Goal: Check status: Check status

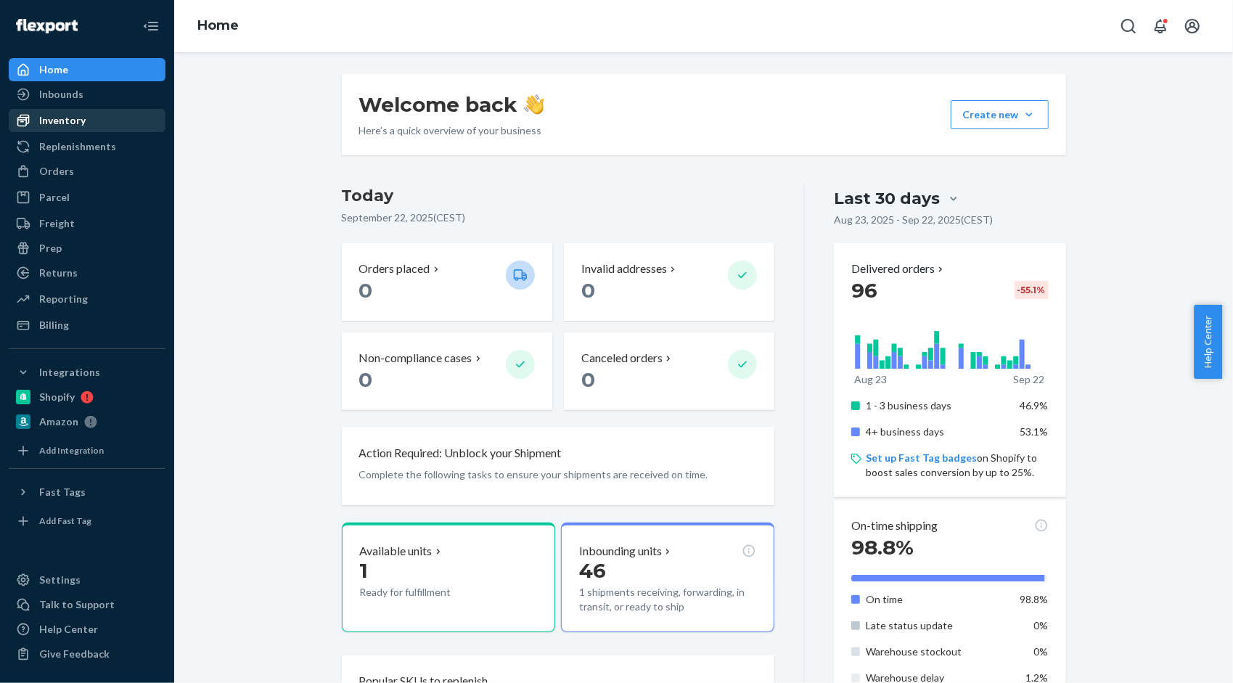
click at [62, 120] on div "Inventory" at bounding box center [62, 120] width 46 height 15
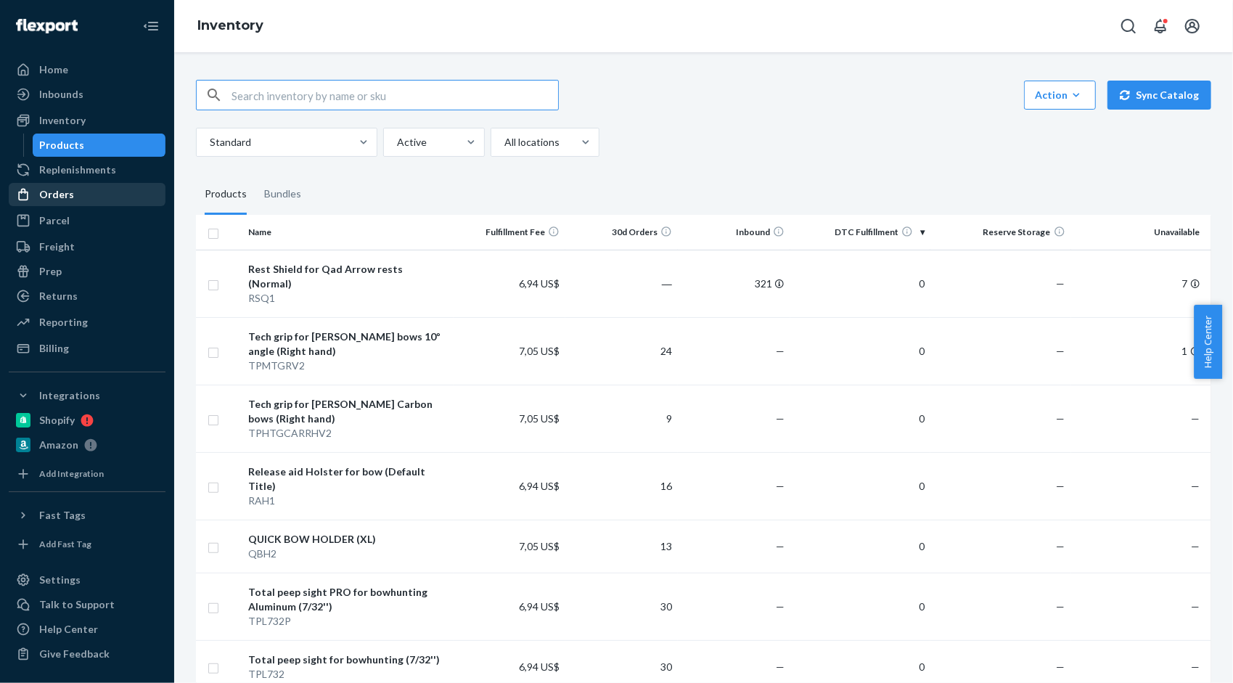
click at [78, 193] on div "Orders" at bounding box center [87, 194] width 154 height 20
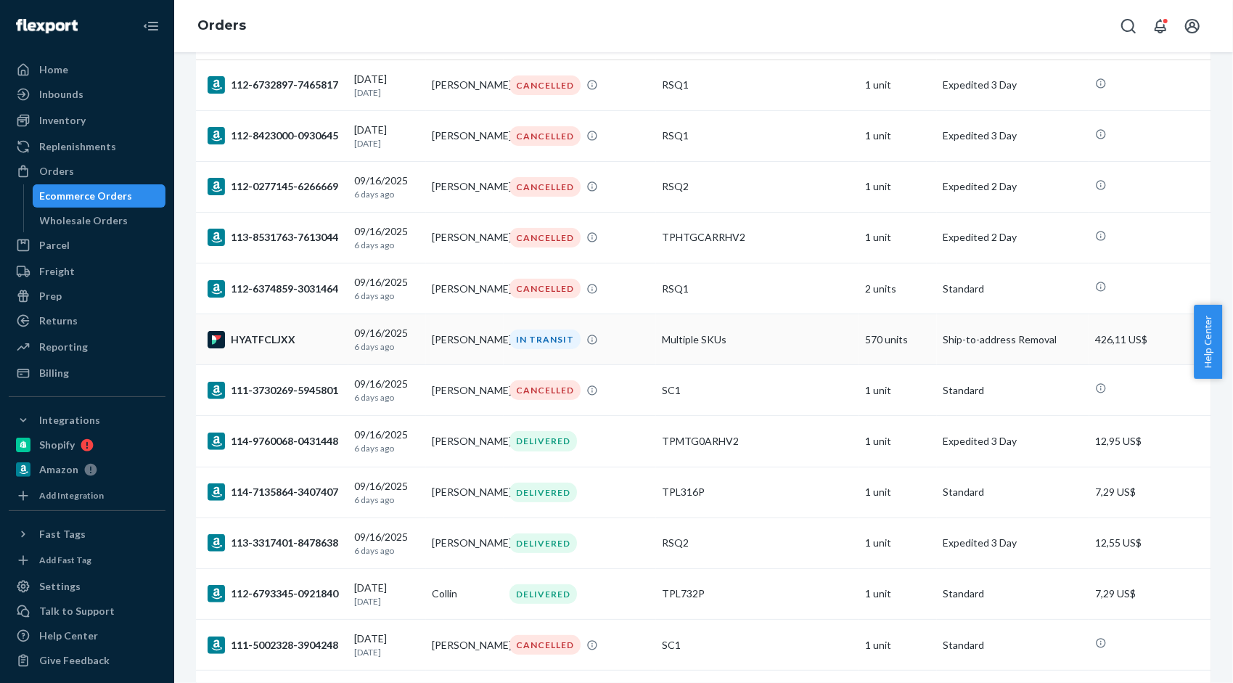
scroll to position [145, 0]
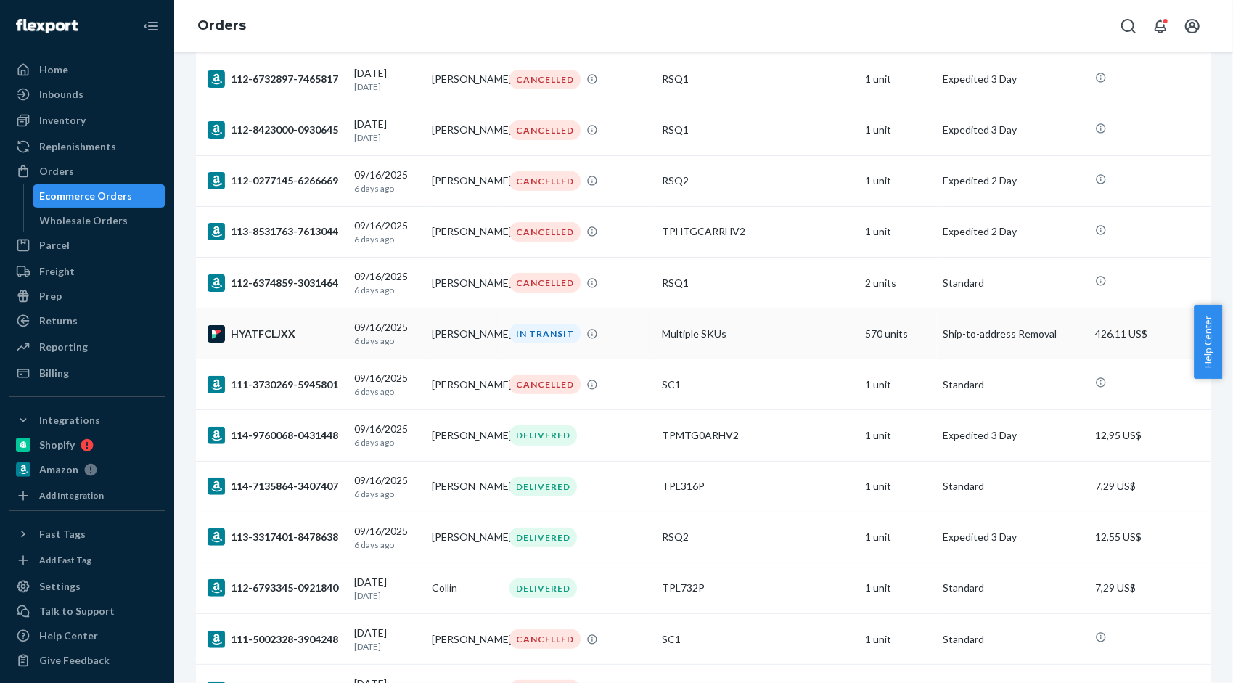
click at [781, 333] on td "Multiple SKUs" at bounding box center [757, 333] width 203 height 51
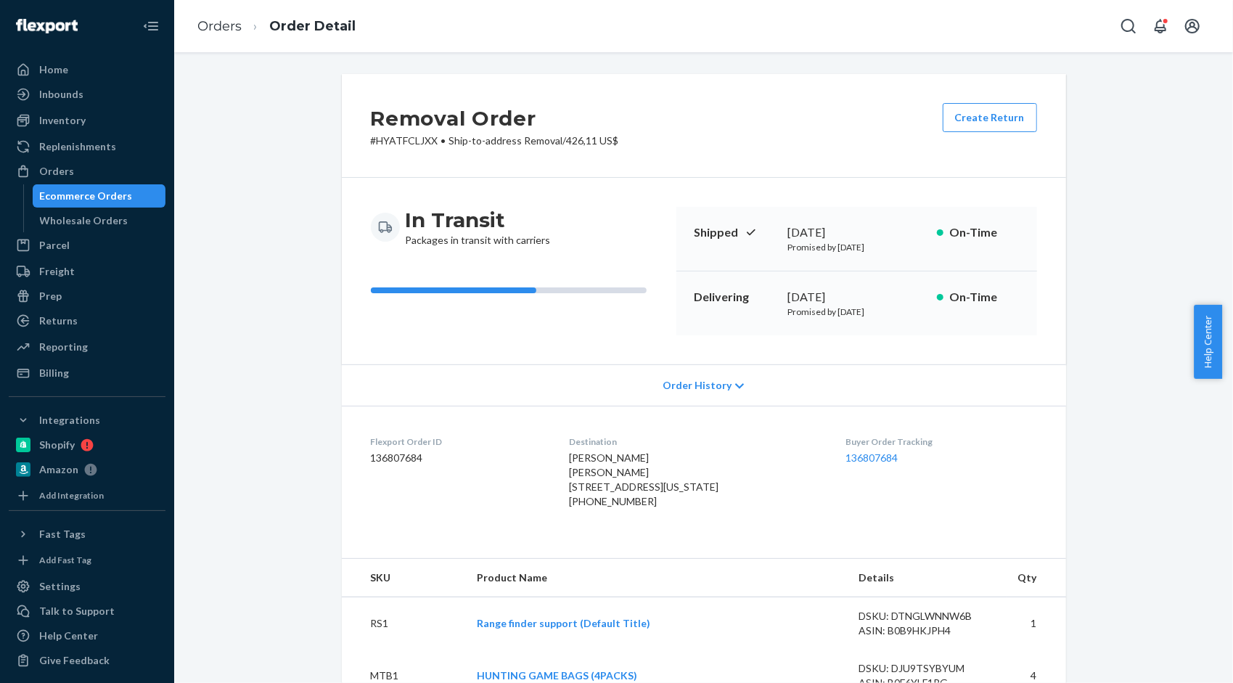
click at [842, 114] on div "Removal Order # HYATFCLJXX • Ship-to-address Removal / 426,11 US$ Create Return" at bounding box center [704, 126] width 724 height 104
click at [65, 78] on div "Home" at bounding box center [87, 70] width 154 height 20
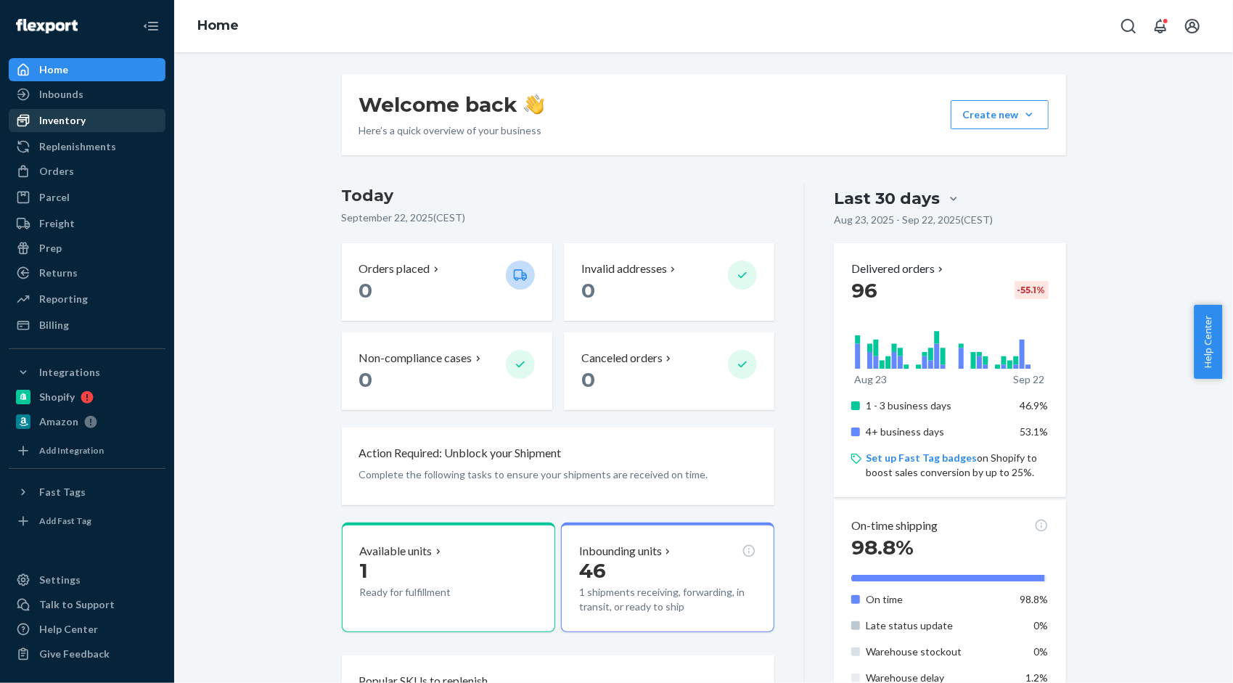
click at [87, 125] on div "Inventory" at bounding box center [87, 120] width 154 height 20
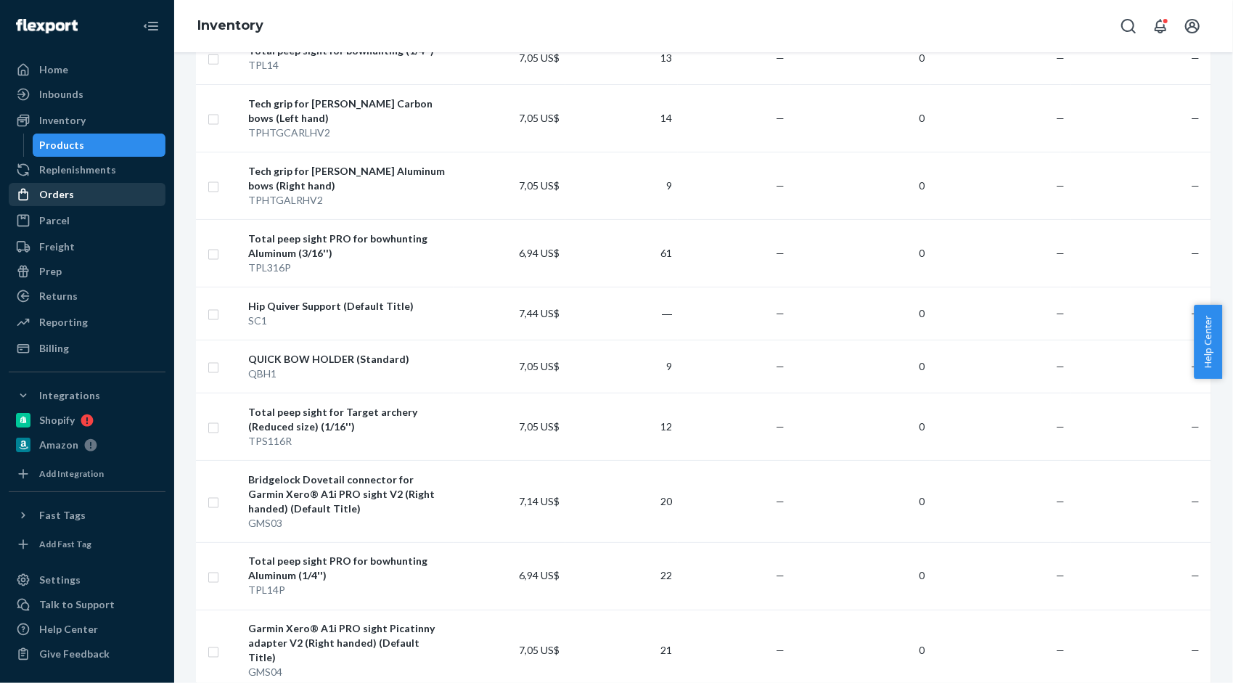
scroll to position [1306, 0]
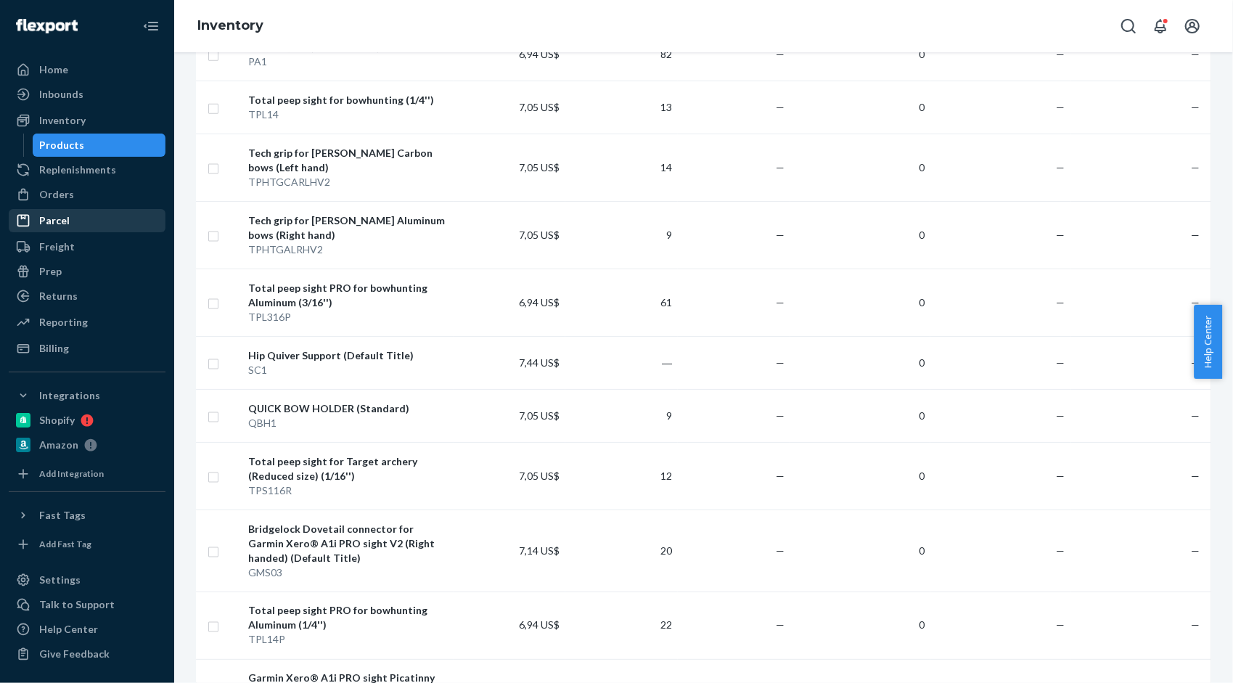
click at [62, 192] on div "Orders" at bounding box center [56, 194] width 35 height 15
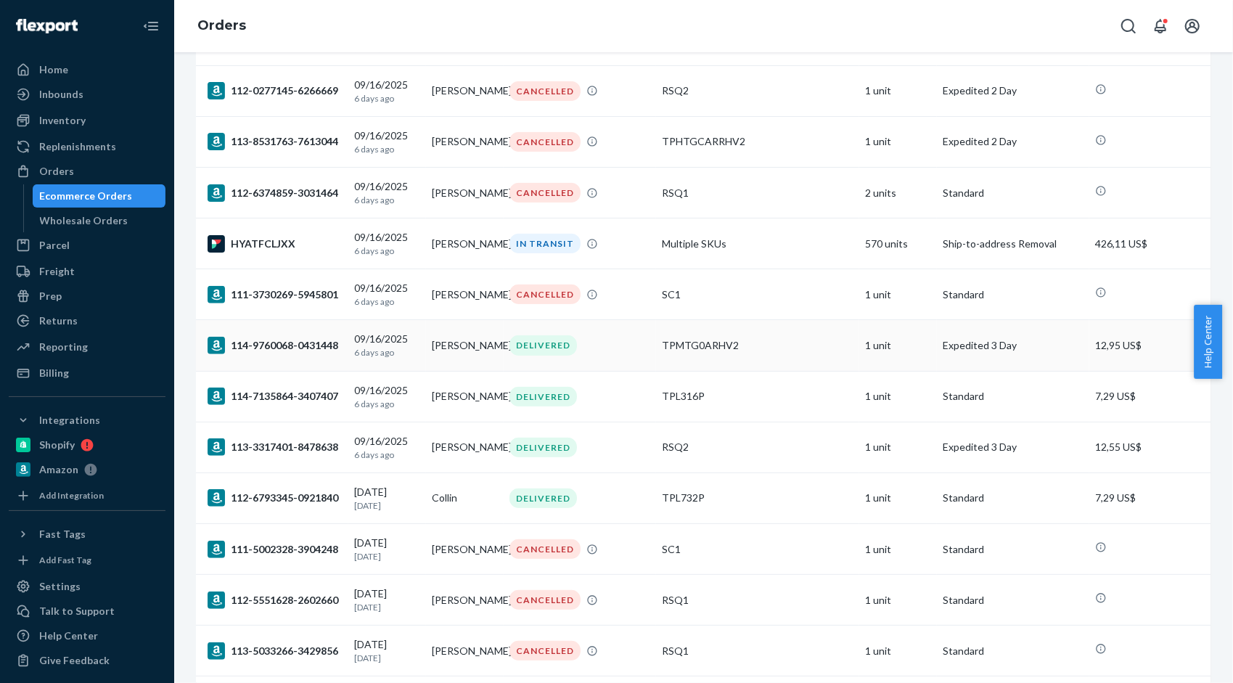
scroll to position [73, 0]
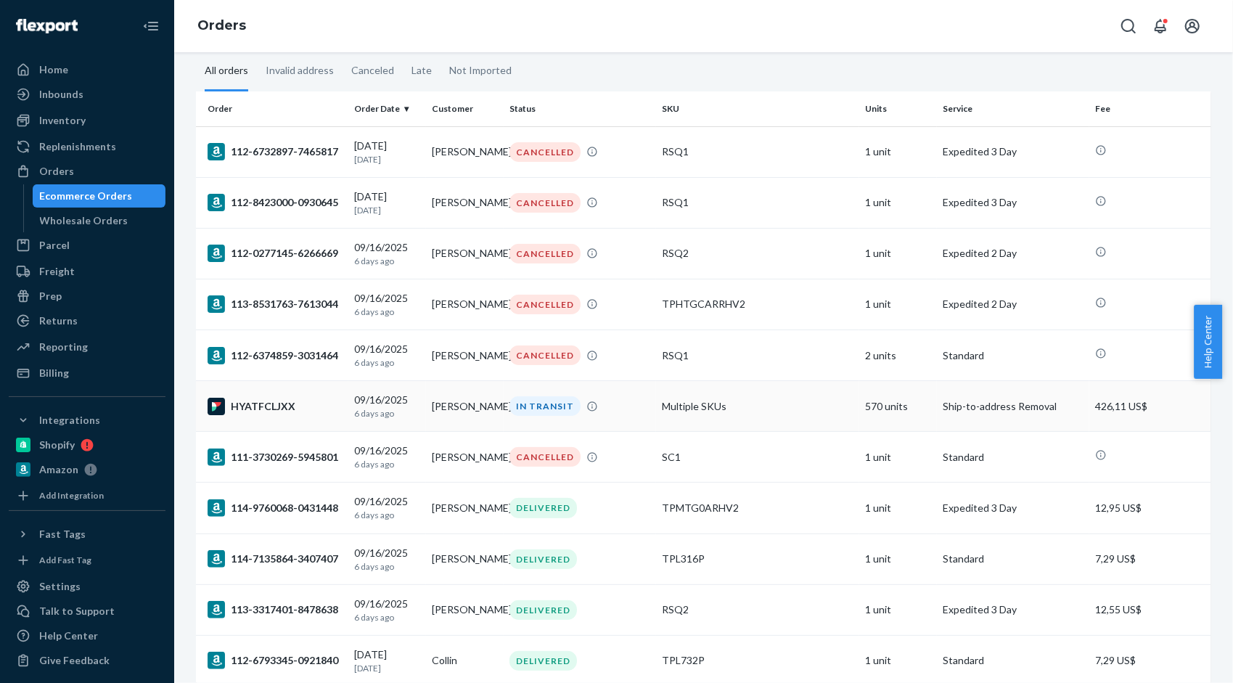
click at [276, 412] on div "HYATFCLJXX" at bounding box center [275, 406] width 135 height 17
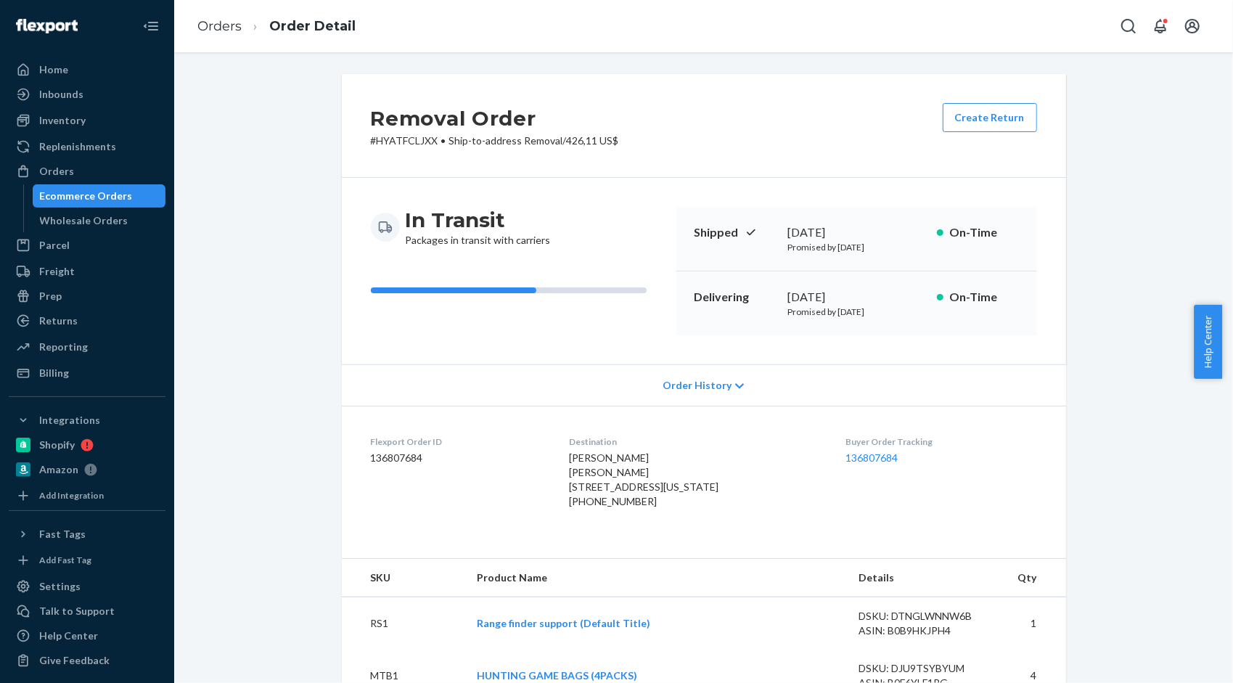
click at [652, 147] on div "Removal Order # HYATFCLJXX • Ship-to-address Removal / 426,11 US$ Create Return" at bounding box center [704, 126] width 724 height 104
click at [71, 70] on div "Home" at bounding box center [87, 70] width 154 height 20
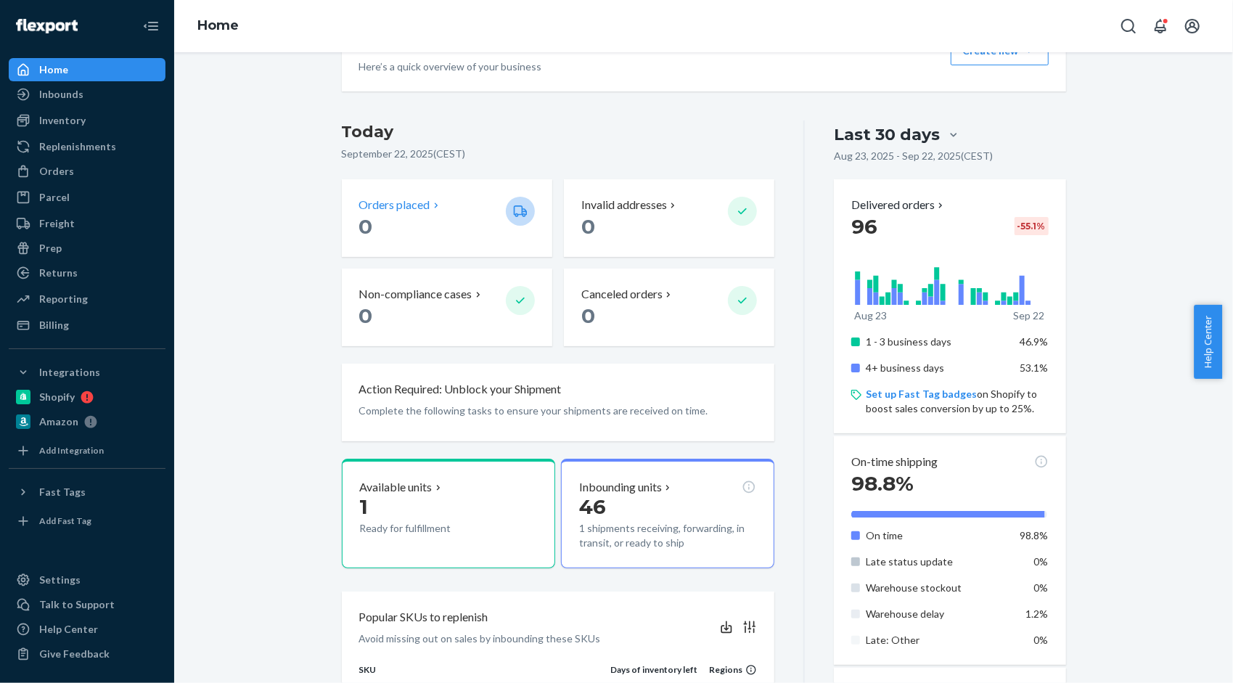
scroll to position [145, 0]
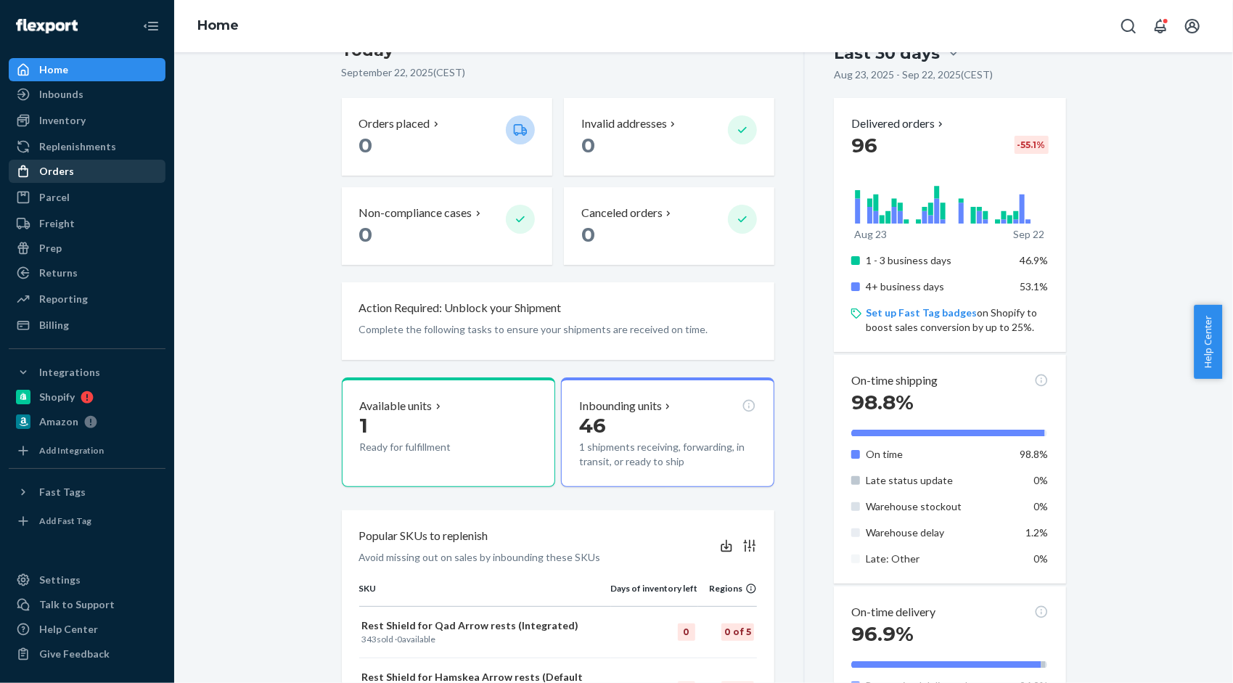
click at [25, 165] on icon at bounding box center [23, 171] width 15 height 15
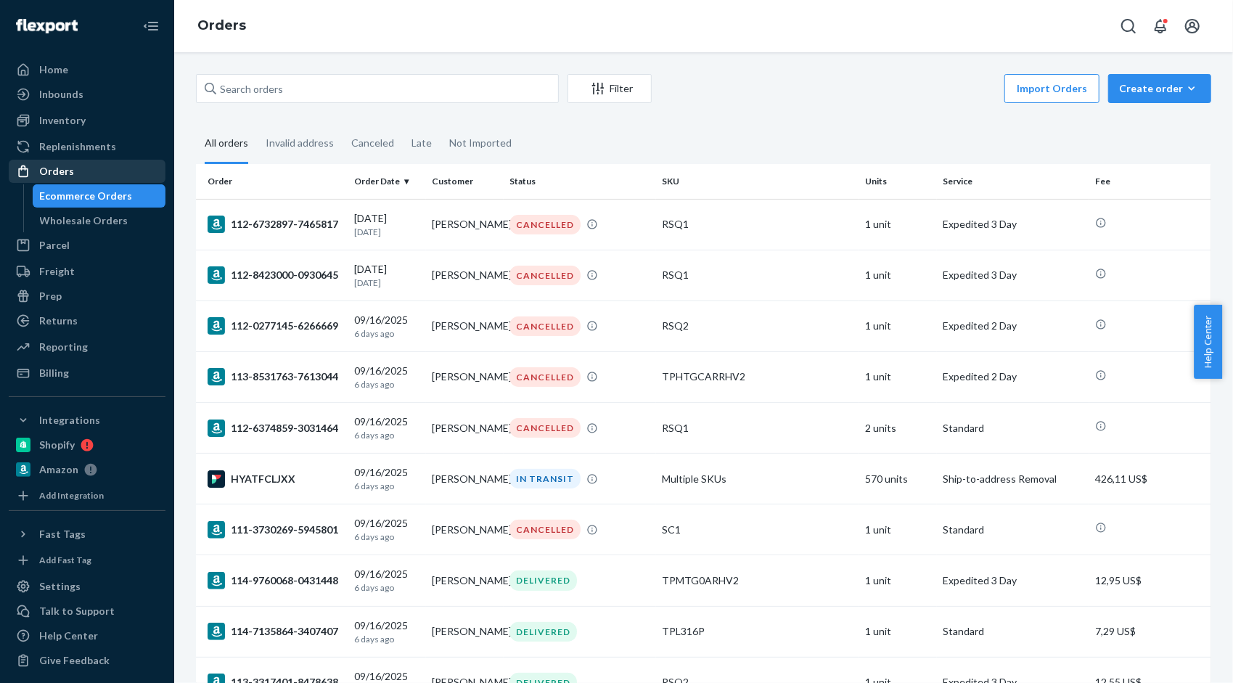
click at [816, 100] on div "Import Orders Create order Ecommerce order Removal order" at bounding box center [935, 90] width 551 height 33
click at [107, 71] on div "Home" at bounding box center [87, 70] width 154 height 20
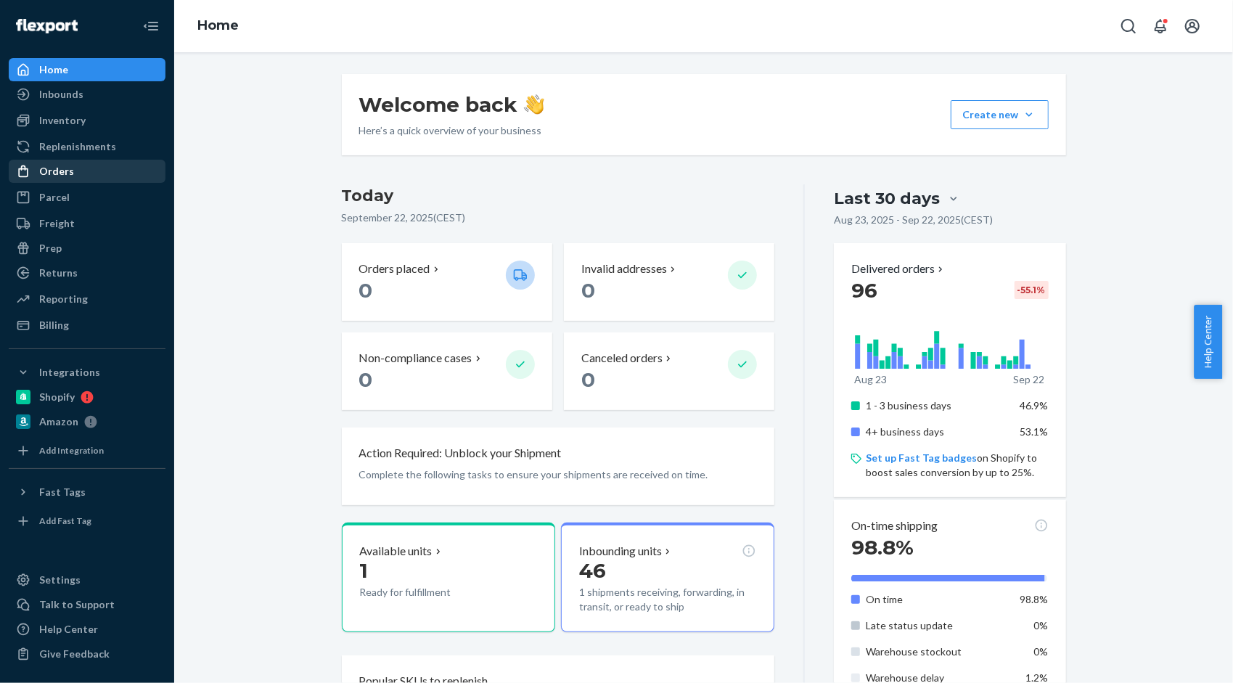
click at [81, 174] on div "Orders" at bounding box center [87, 171] width 154 height 20
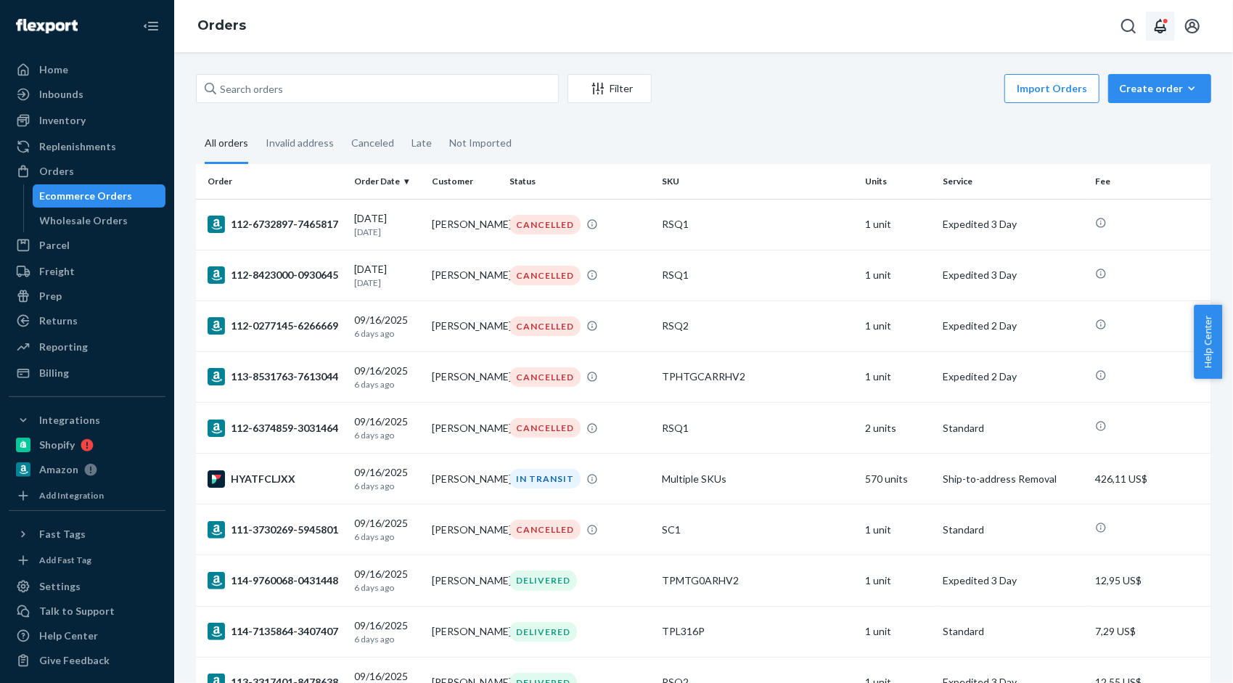
click at [1166, 29] on icon "Open notifications" at bounding box center [1161, 26] width 12 height 15
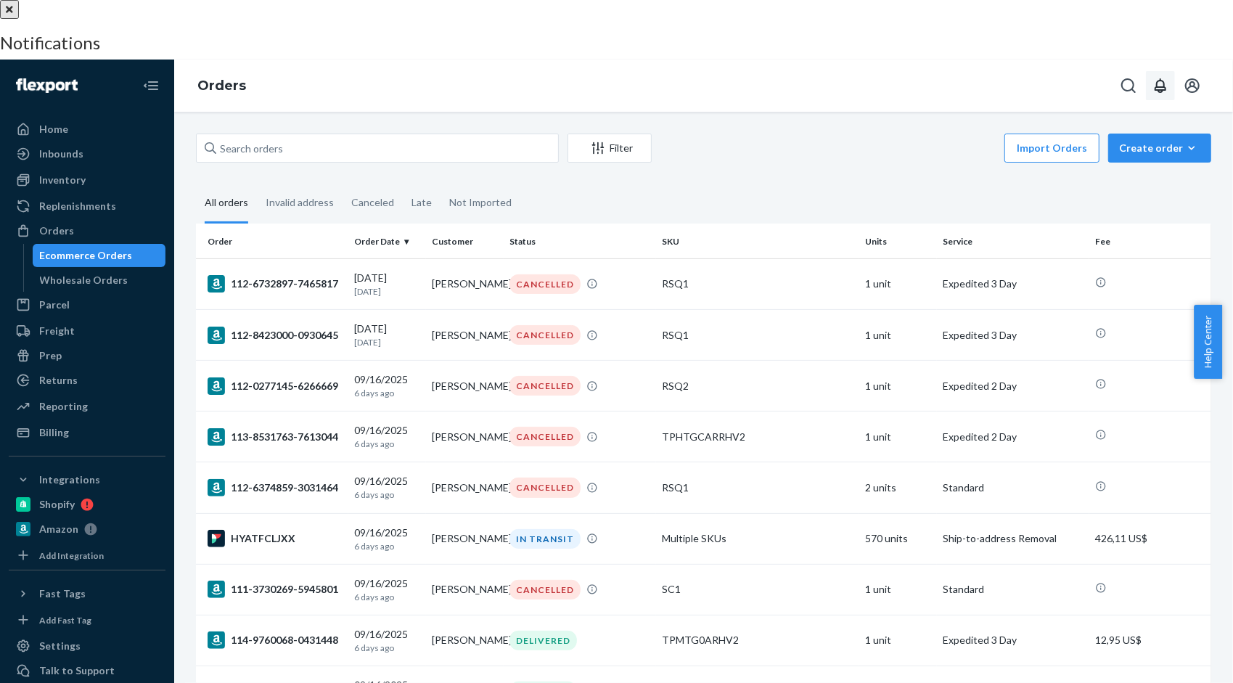
click at [19, 19] on button "close" at bounding box center [9, 9] width 19 height 19
click at [909, 60] on div "Orders" at bounding box center [703, 86] width 1059 height 52
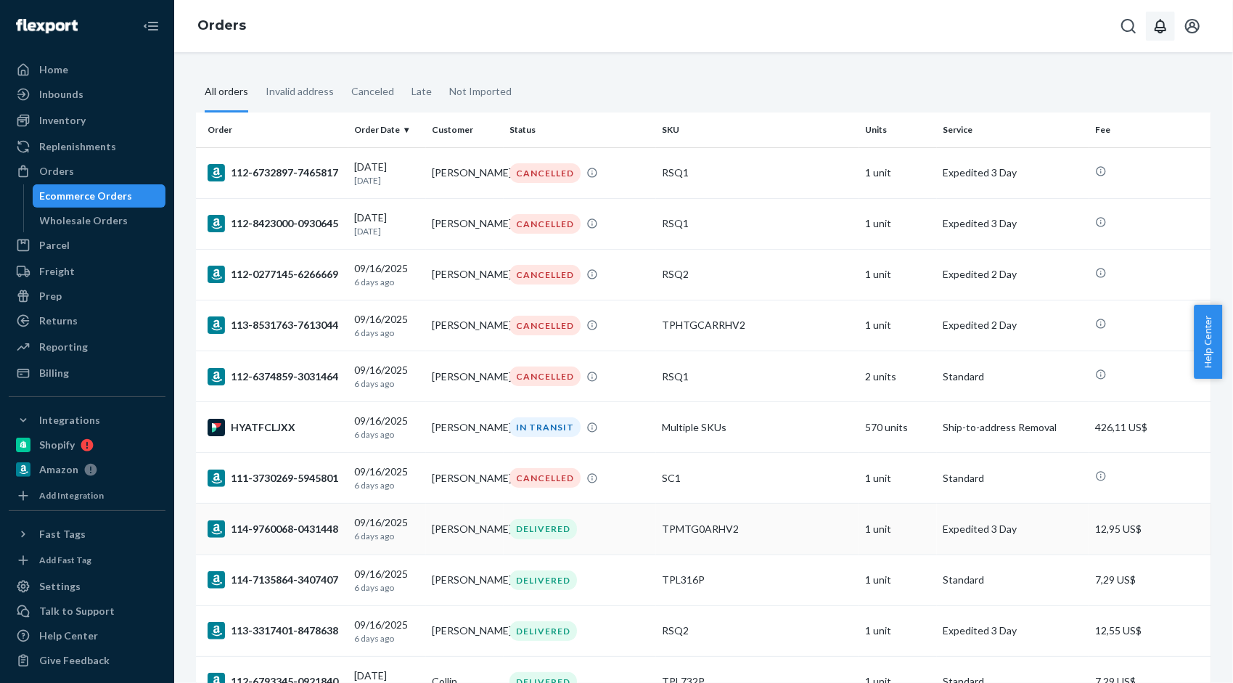
scroll to position [145, 0]
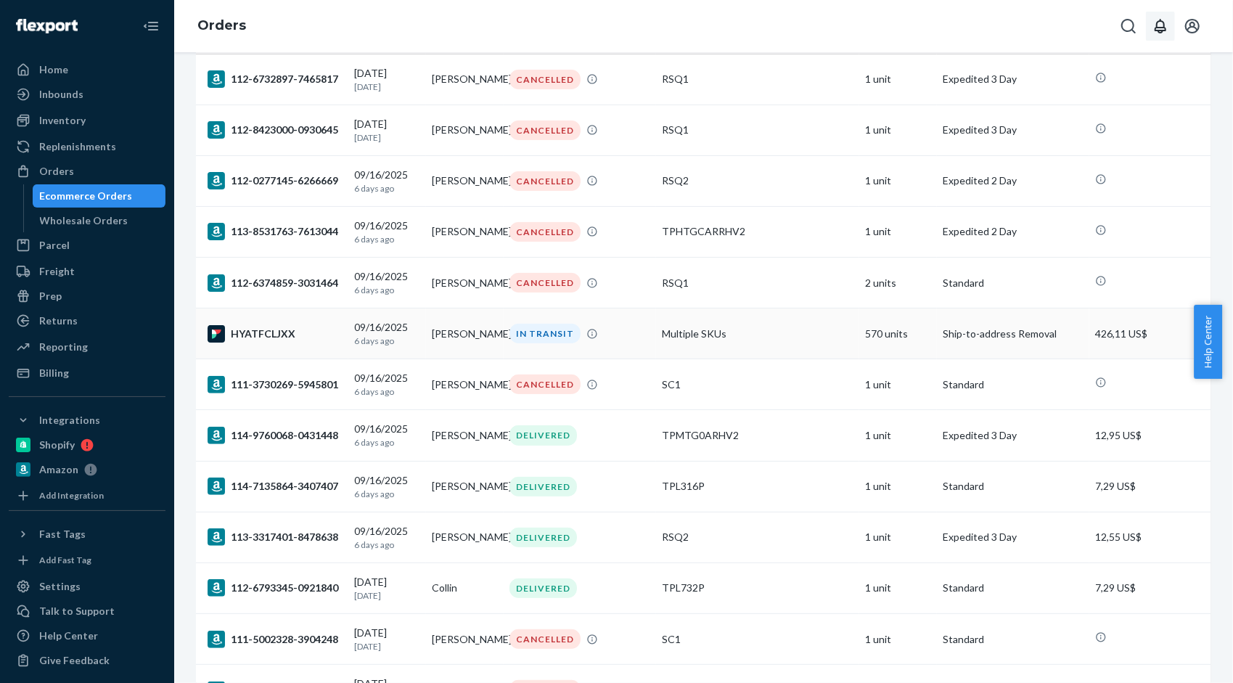
click at [750, 350] on td "Multiple SKUs" at bounding box center [757, 333] width 203 height 51
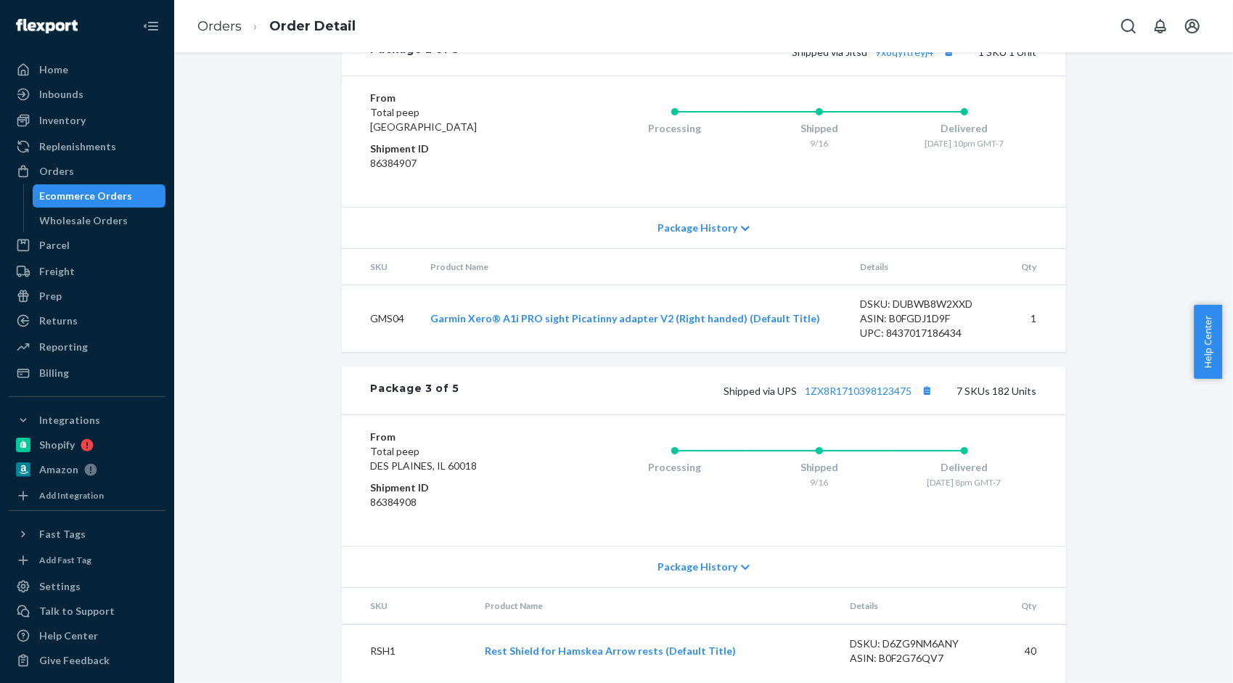
scroll to position [3411, 0]
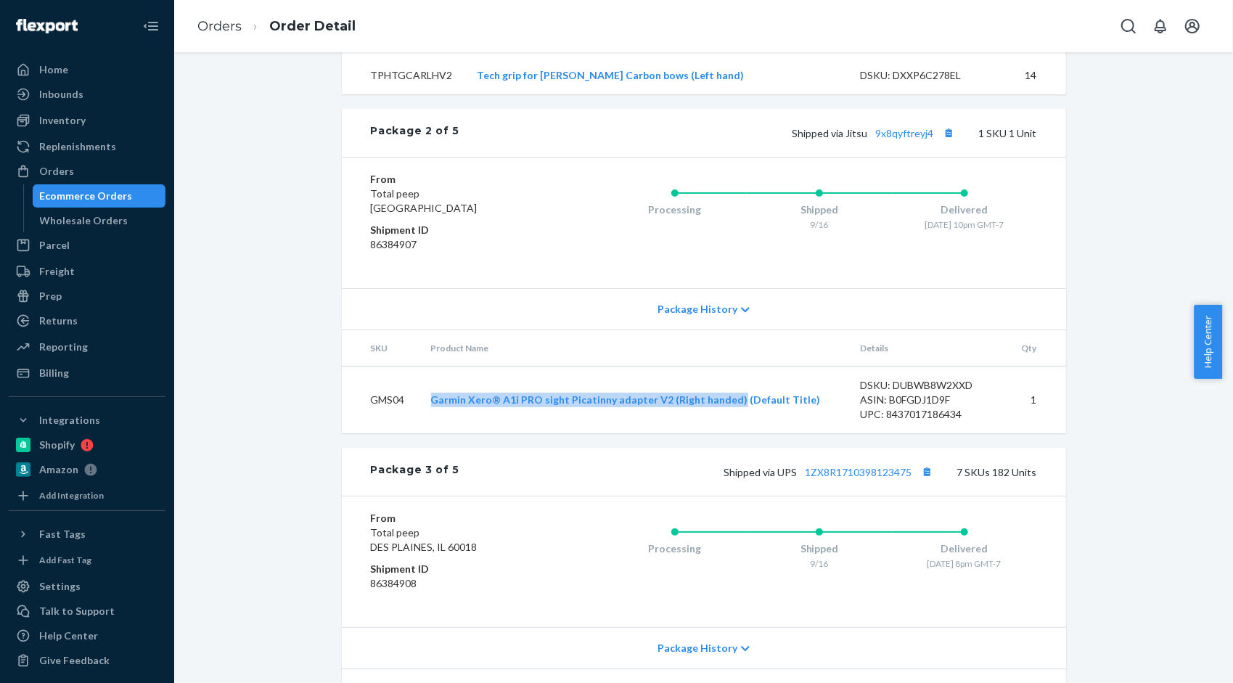
drag, startPoint x: 425, startPoint y: 424, endPoint x: 725, endPoint y: 434, distance: 300.6
click at [725, 434] on td "Garmin Xero® A1i PRO sight Picatinny adapter V2 (Right handed) (Default Title)" at bounding box center [633, 399] width 429 height 67
copy link "Garmin Xero® A1i PRO sight Picatinny adapter V2 (Right handed)"
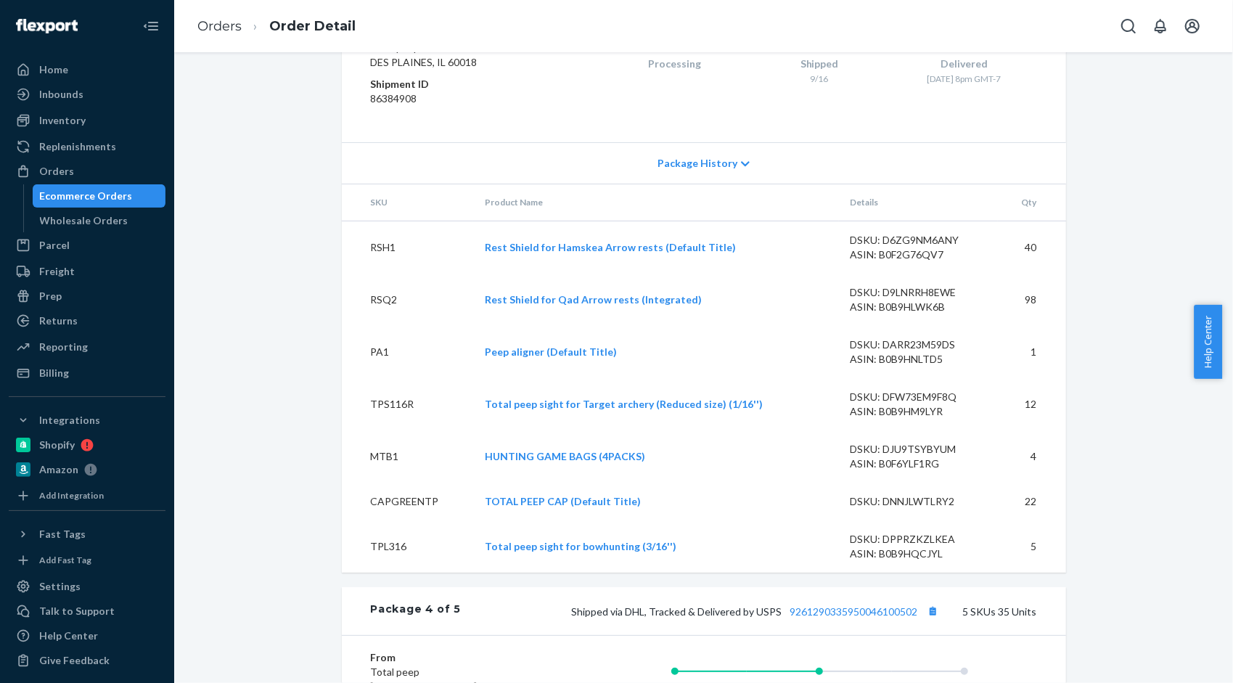
scroll to position [3919, 0]
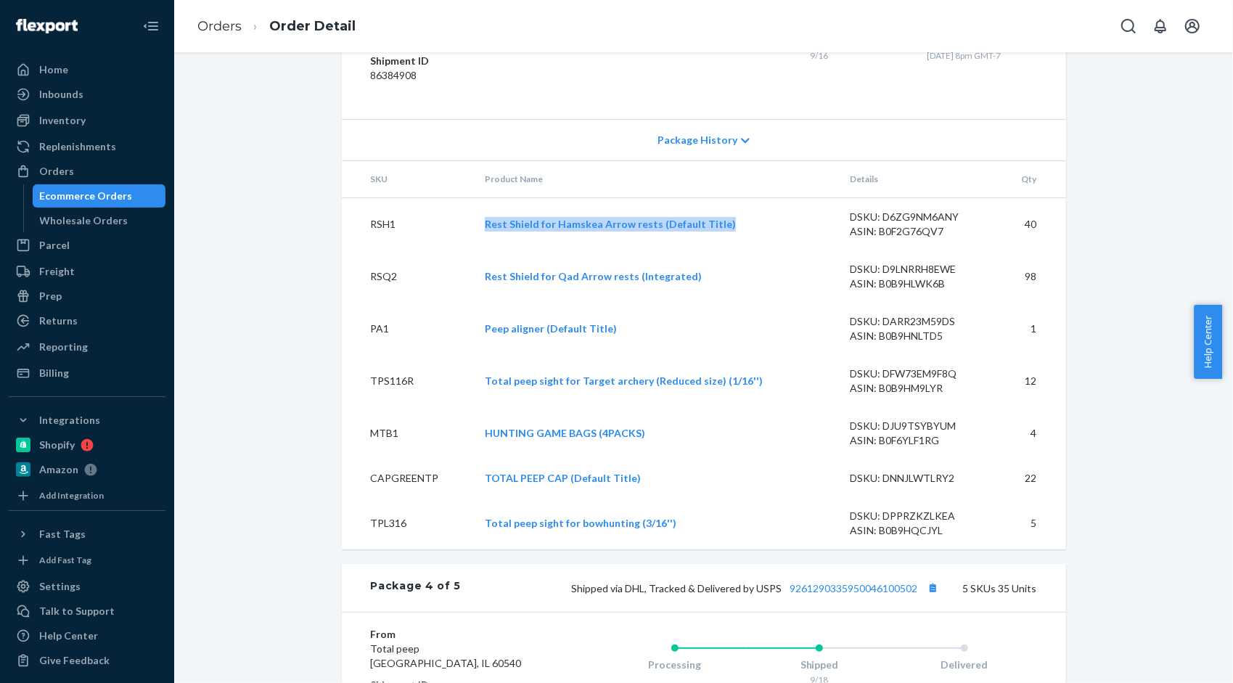
drag, startPoint x: 749, startPoint y: 250, endPoint x: 475, endPoint y: 253, distance: 274.3
click at [475, 250] on td "Rest Shield for Hamskea Arrow rests (Default Title)" at bounding box center [655, 223] width 365 height 53
copy link "Rest Shield for Hamskea Arrow rests (Default Title)"
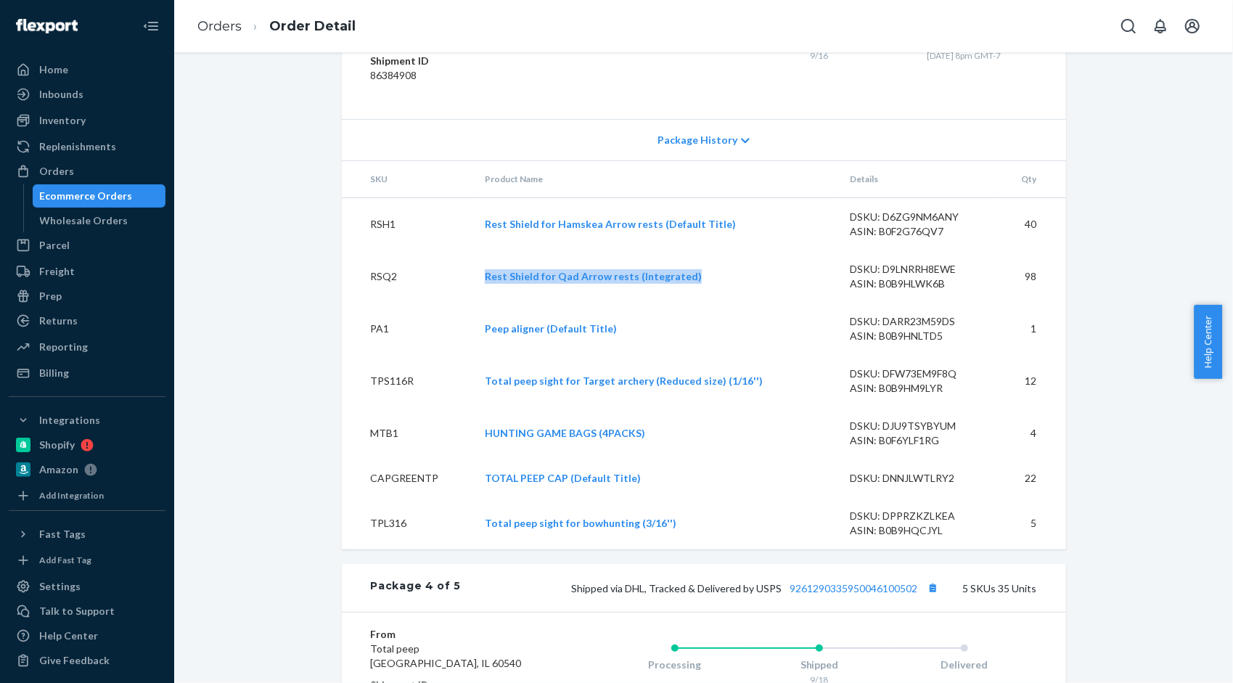
drag, startPoint x: 707, startPoint y: 303, endPoint x: 482, endPoint y: 300, distance: 225.0
click at [482, 300] on td "Rest Shield for Qad Arrow rests (Integrated)" at bounding box center [655, 276] width 365 height 52
copy link "Rest Shield for Qad Arrow rests (Integrated)"
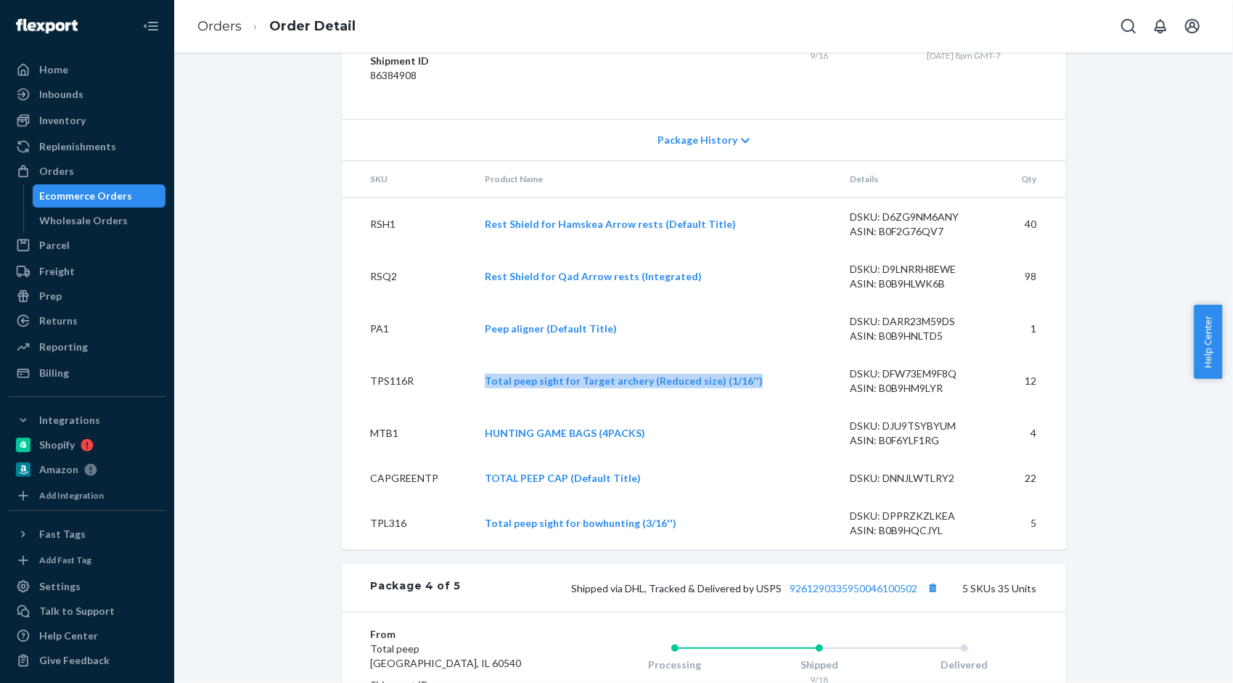
drag, startPoint x: 755, startPoint y: 405, endPoint x: 485, endPoint y: 412, distance: 270.1
click at [485, 407] on td "Total peep sight for Target archery (Reduced size) (1/16'')" at bounding box center [655, 381] width 365 height 52
copy link "Total peep sight for Target archery (Reduced size) (1/16'')"
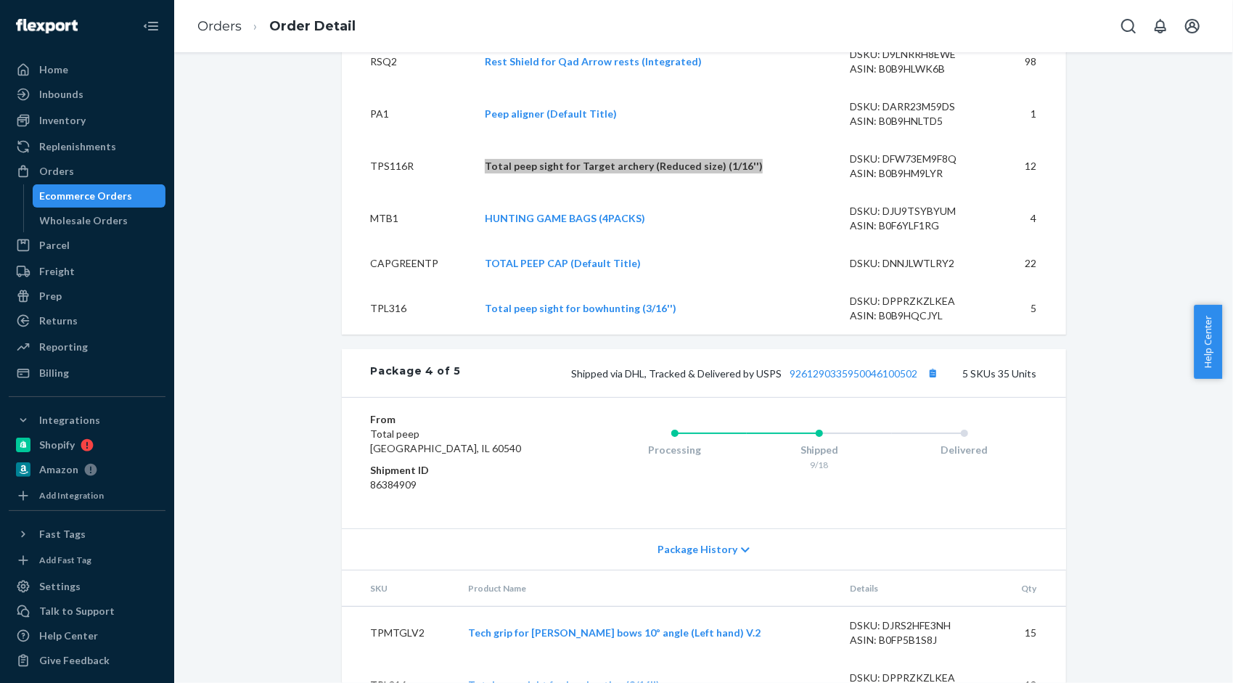
scroll to position [4137, 0]
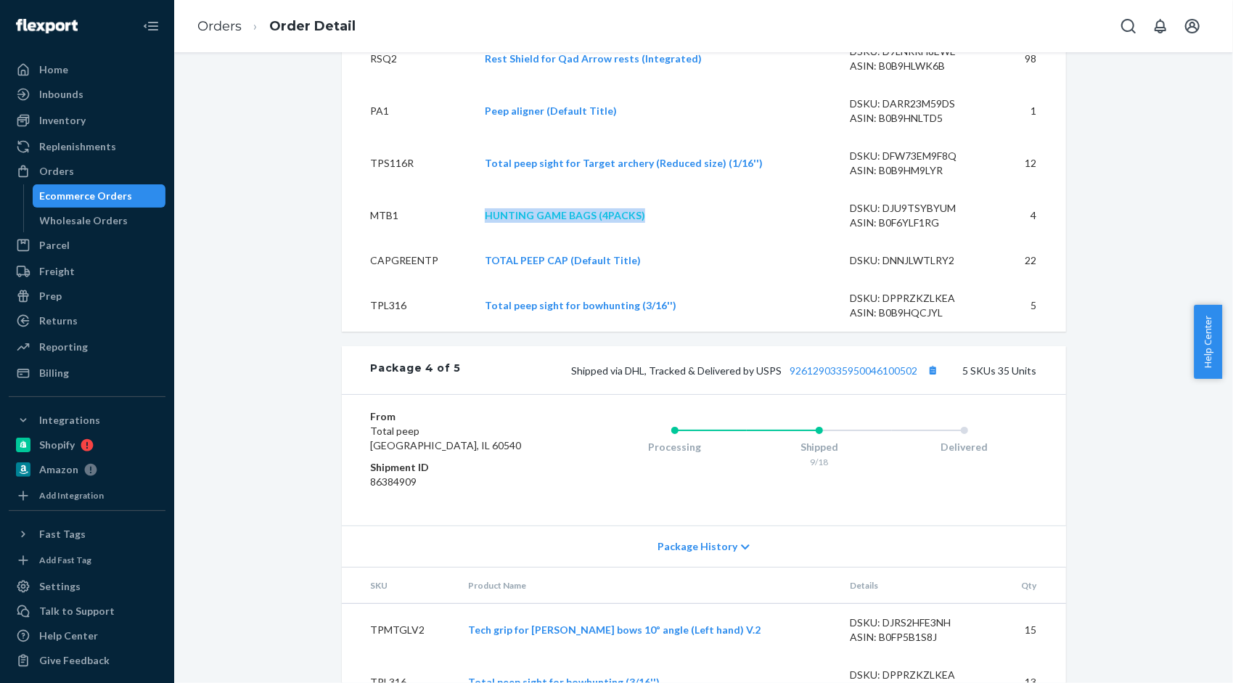
drag, startPoint x: 660, startPoint y: 240, endPoint x: 485, endPoint y: 241, distance: 175.6
click at [485, 241] on td "HUNTING GAME BAGS (4PACKS)" at bounding box center [655, 215] width 365 height 52
copy link "HUNTING GAME BAGS (4PACKS)"
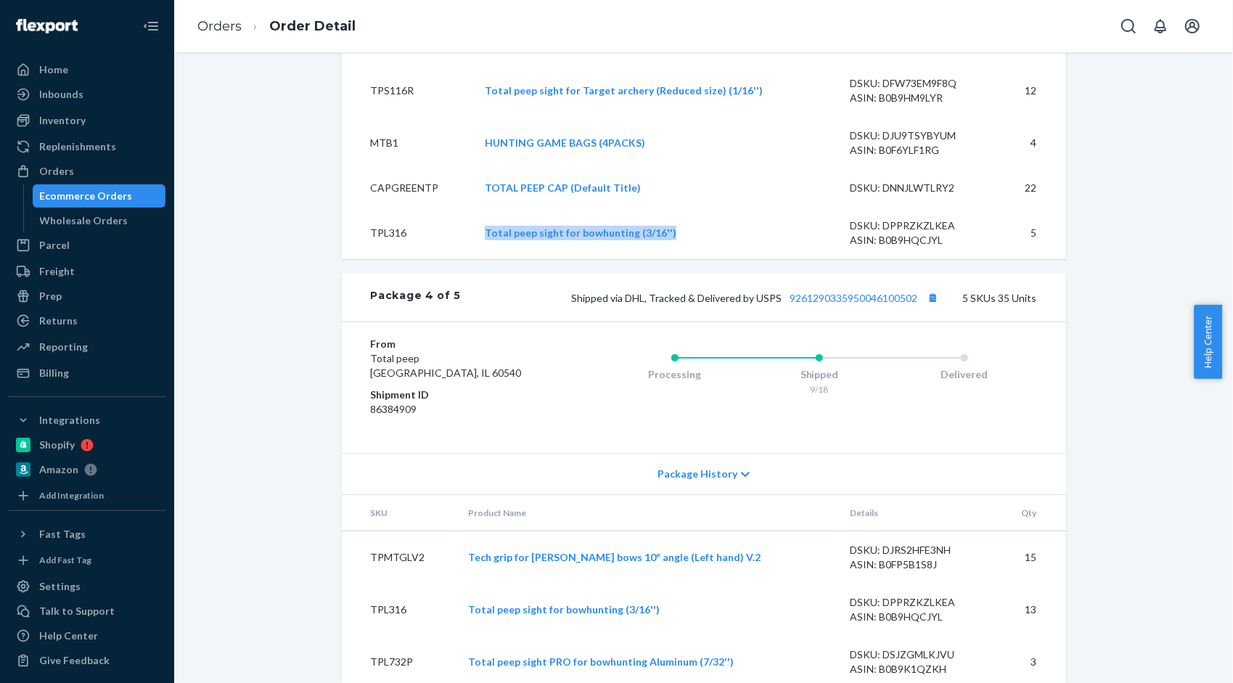
drag, startPoint x: 476, startPoint y: 255, endPoint x: 662, endPoint y: 276, distance: 186.9
click at [662, 259] on td "Total peep sight for bowhunting (3/16'')" at bounding box center [655, 233] width 365 height 52
copy link "Total peep sight for bowhunting (3/16'')"
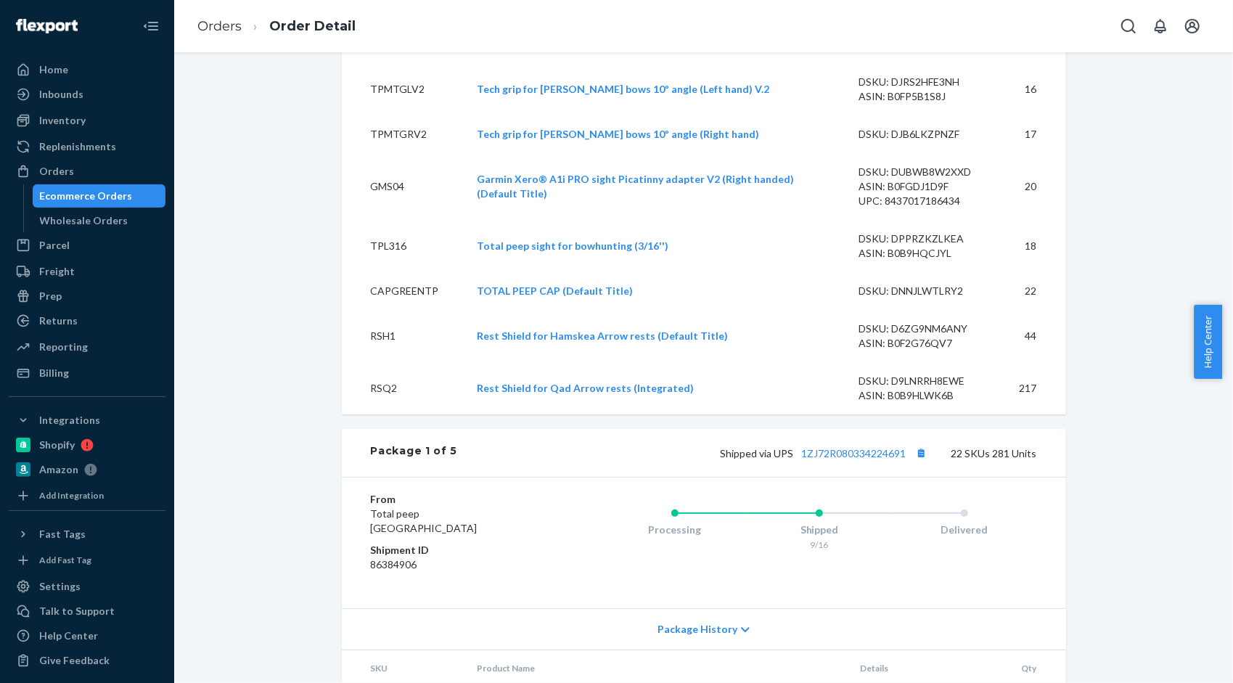
scroll to position [1669, 0]
click at [75, 74] on div "Home" at bounding box center [87, 70] width 154 height 20
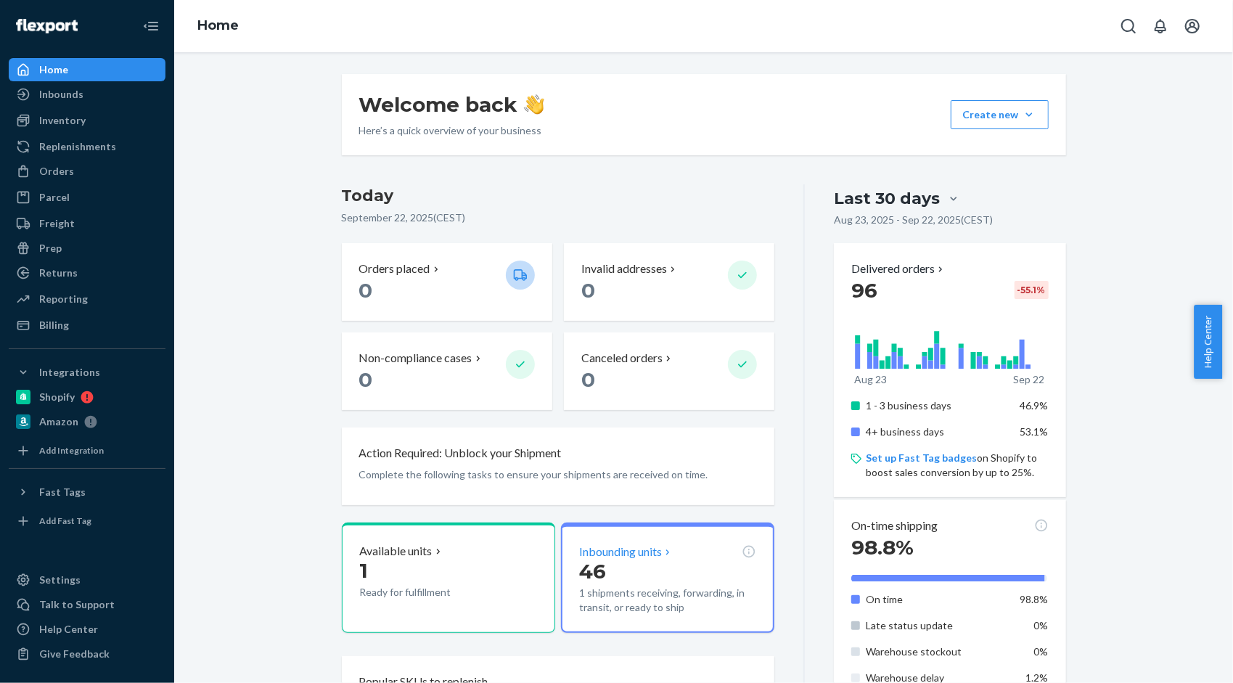
click at [640, 562] on p "46" at bounding box center [667, 571] width 177 height 26
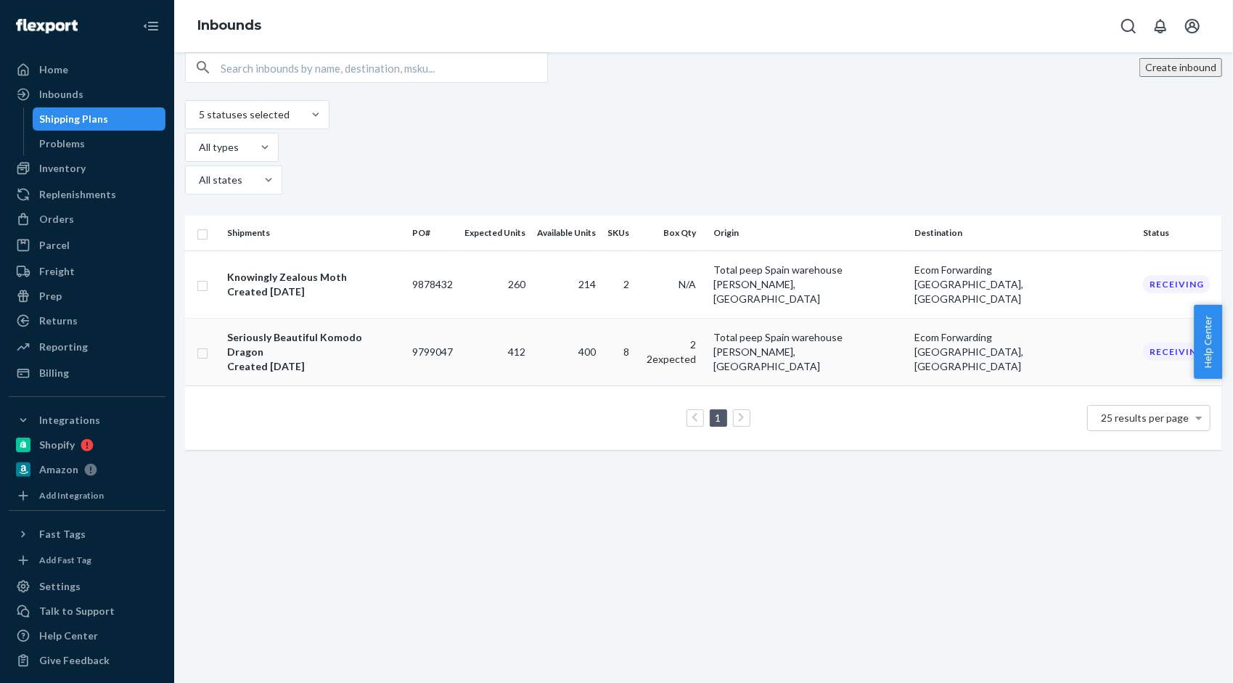
click at [326, 330] on div "Seriously Beautiful Komodo Dragon" at bounding box center [313, 344] width 173 height 29
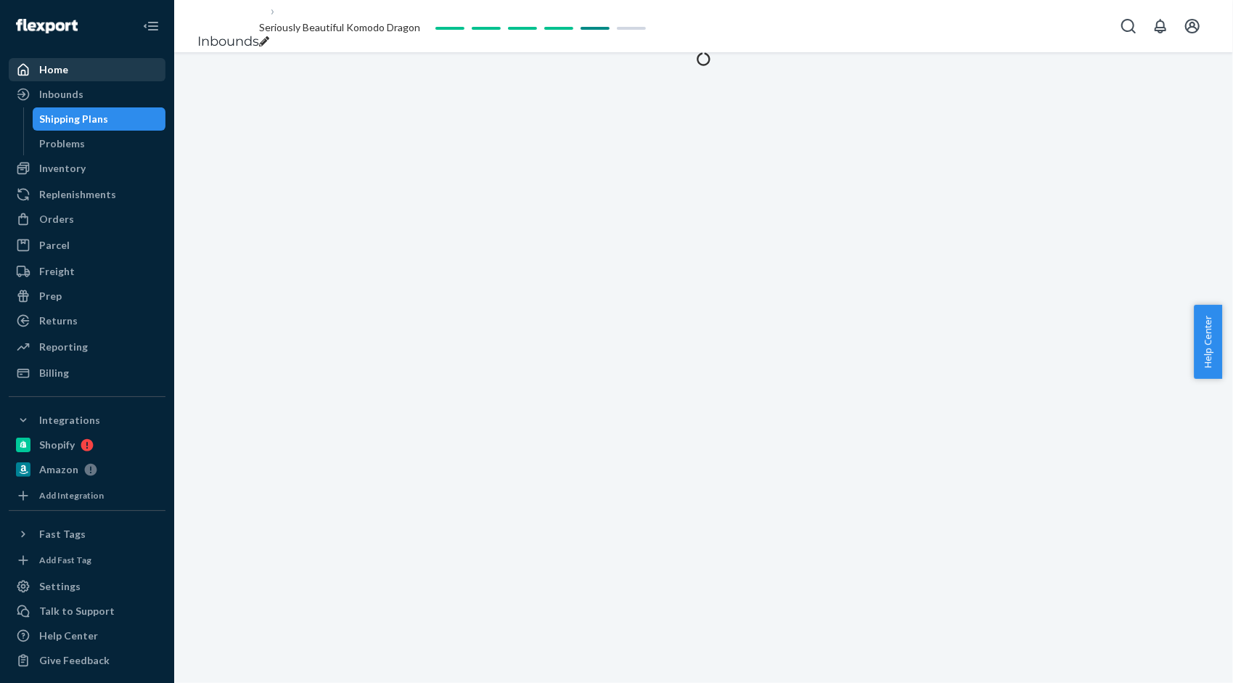
click at [87, 76] on div "Home" at bounding box center [87, 70] width 154 height 20
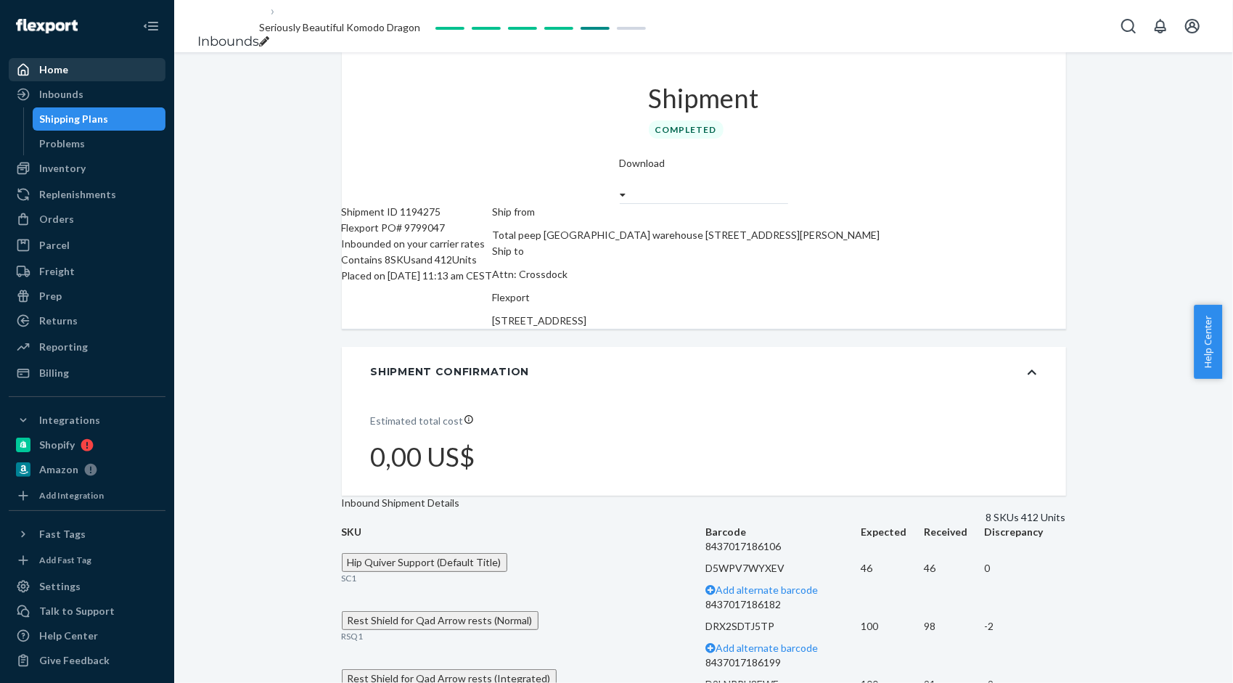
click at [87, 76] on div "Home" at bounding box center [87, 70] width 154 height 20
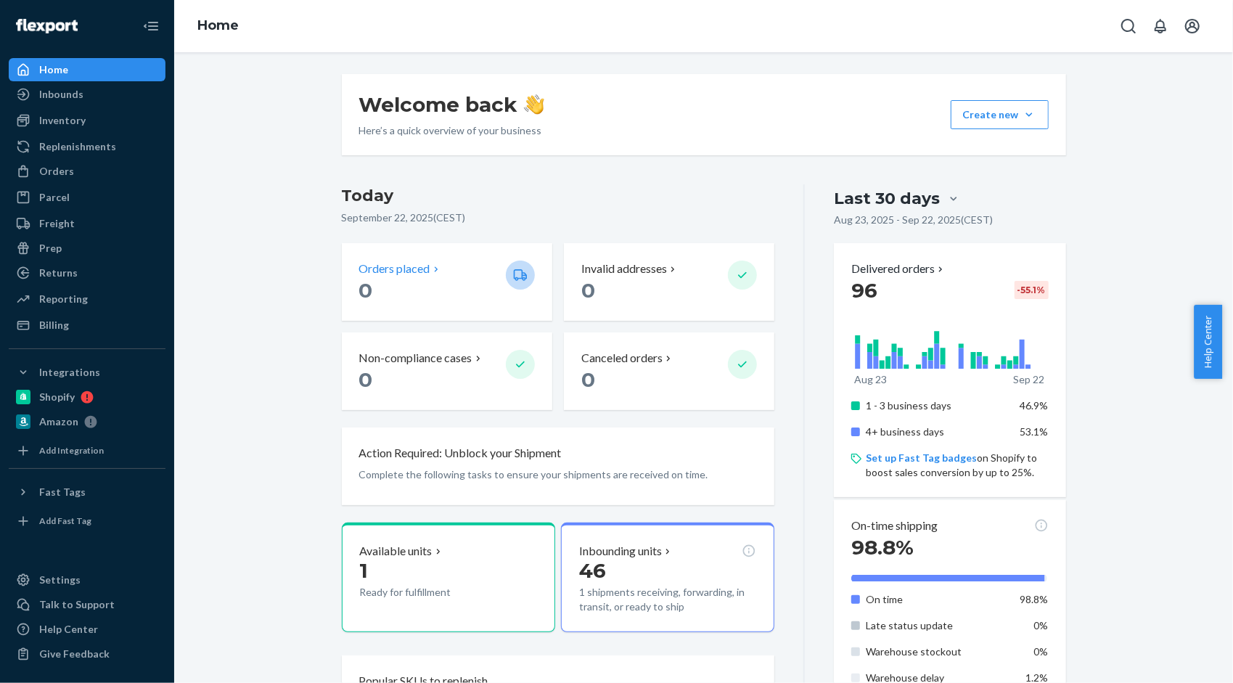
click at [427, 296] on p "0" at bounding box center [426, 290] width 135 height 26
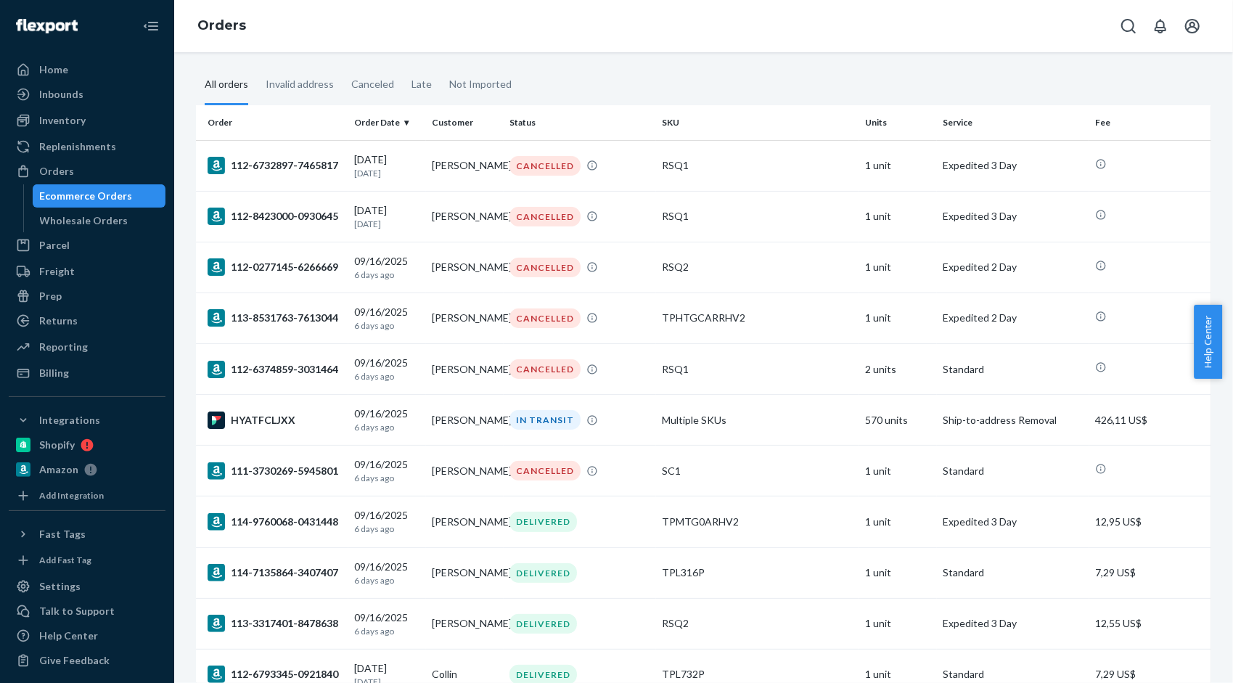
scroll to position [73, 0]
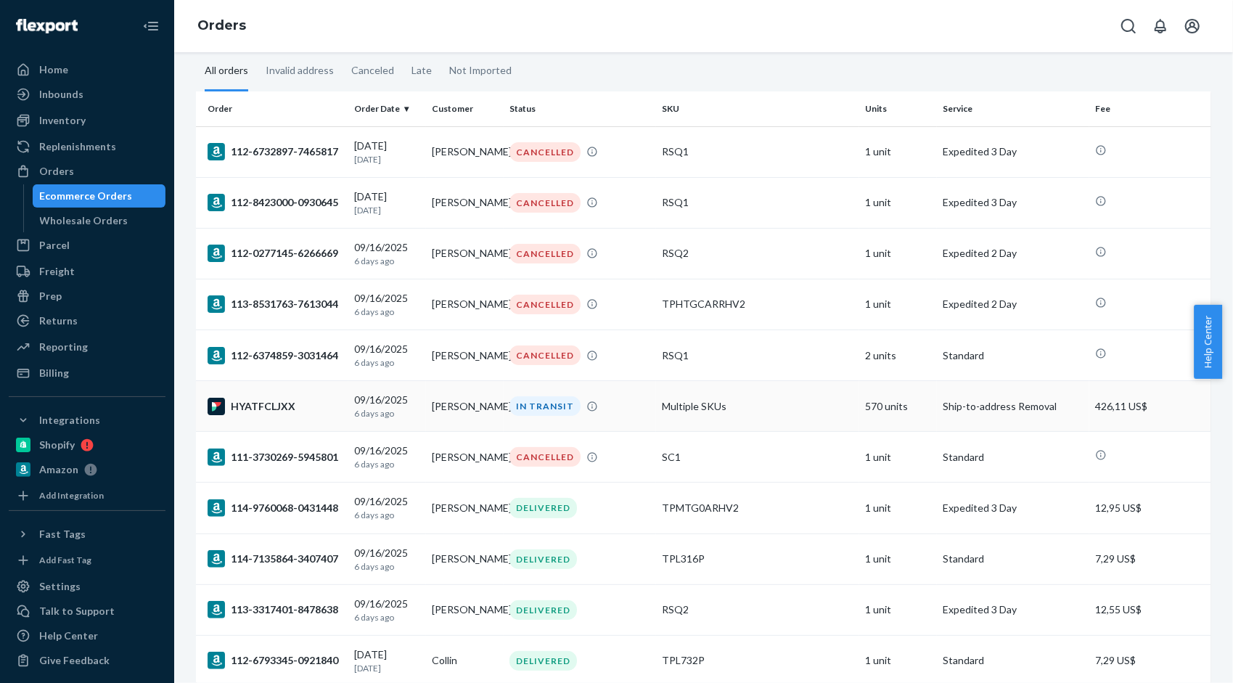
click at [650, 414] on td "IN TRANSIT" at bounding box center [580, 406] width 152 height 51
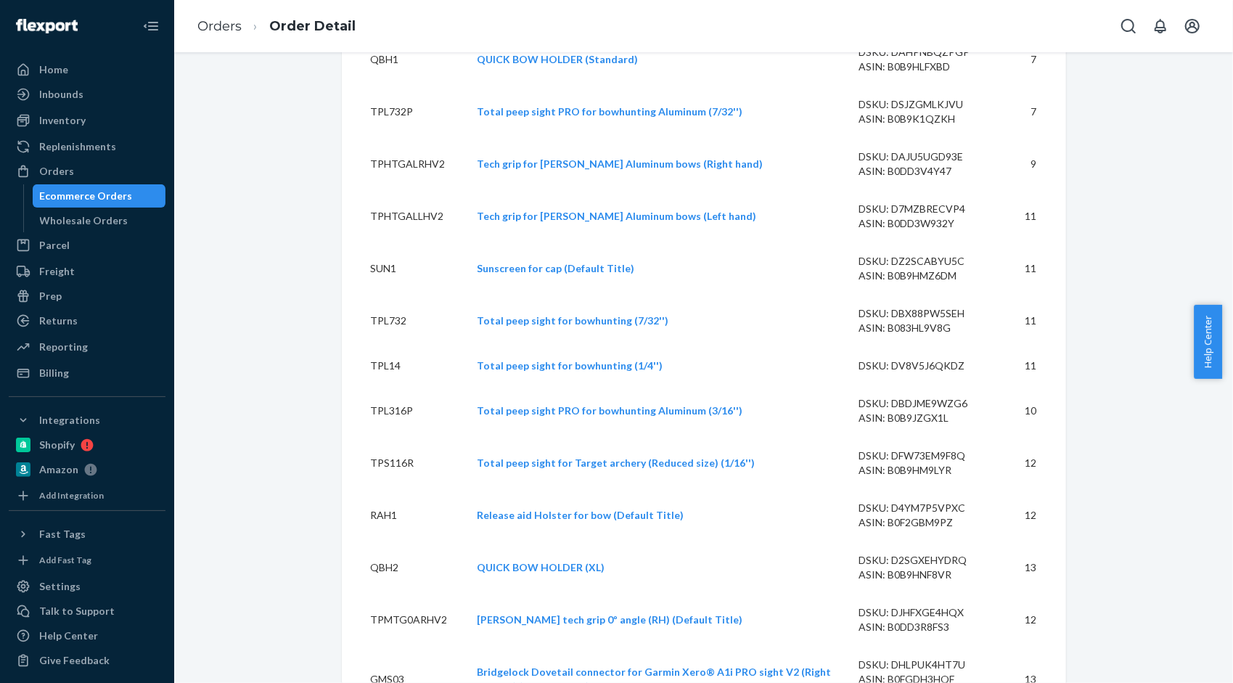
scroll to position [943, 0]
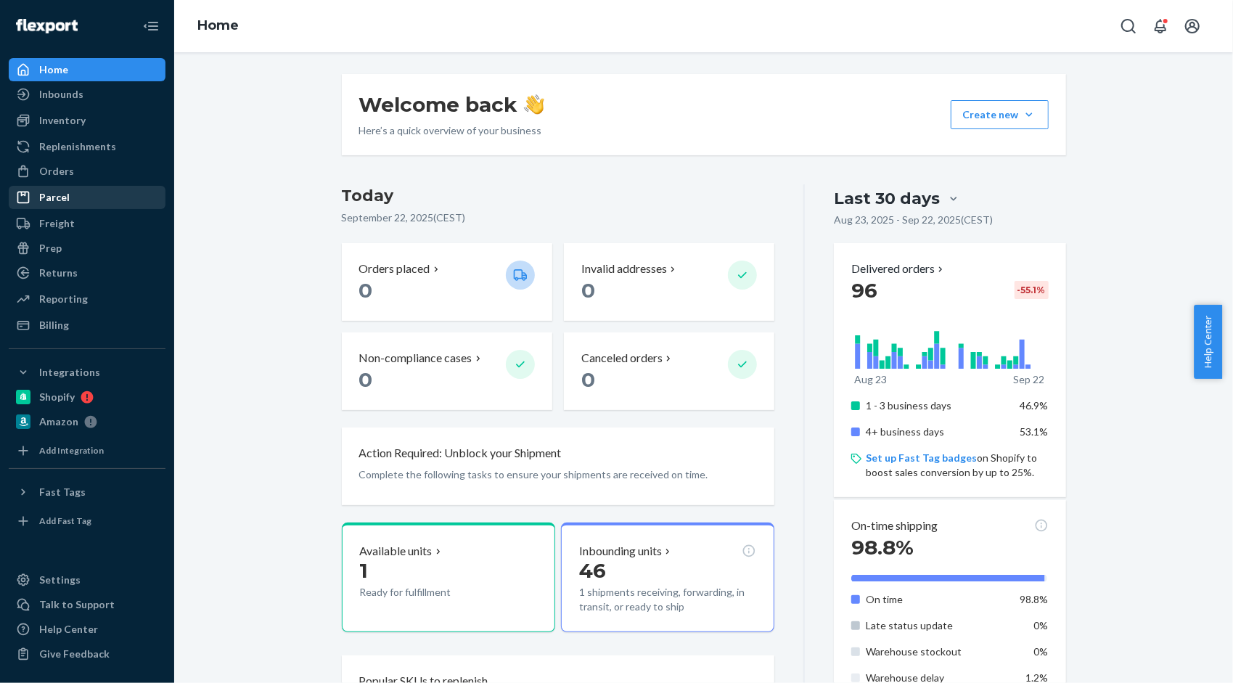
click at [59, 201] on div "Parcel" at bounding box center [54, 197] width 30 height 15
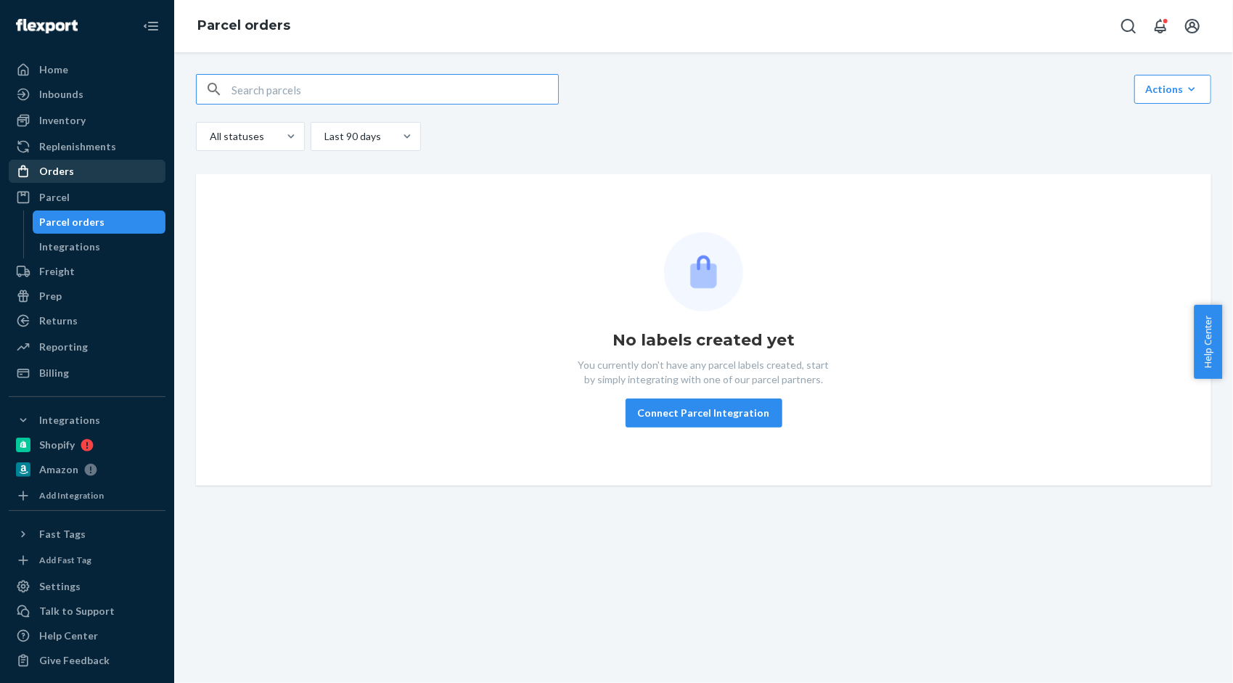
click at [67, 172] on div "Orders" at bounding box center [56, 171] width 35 height 15
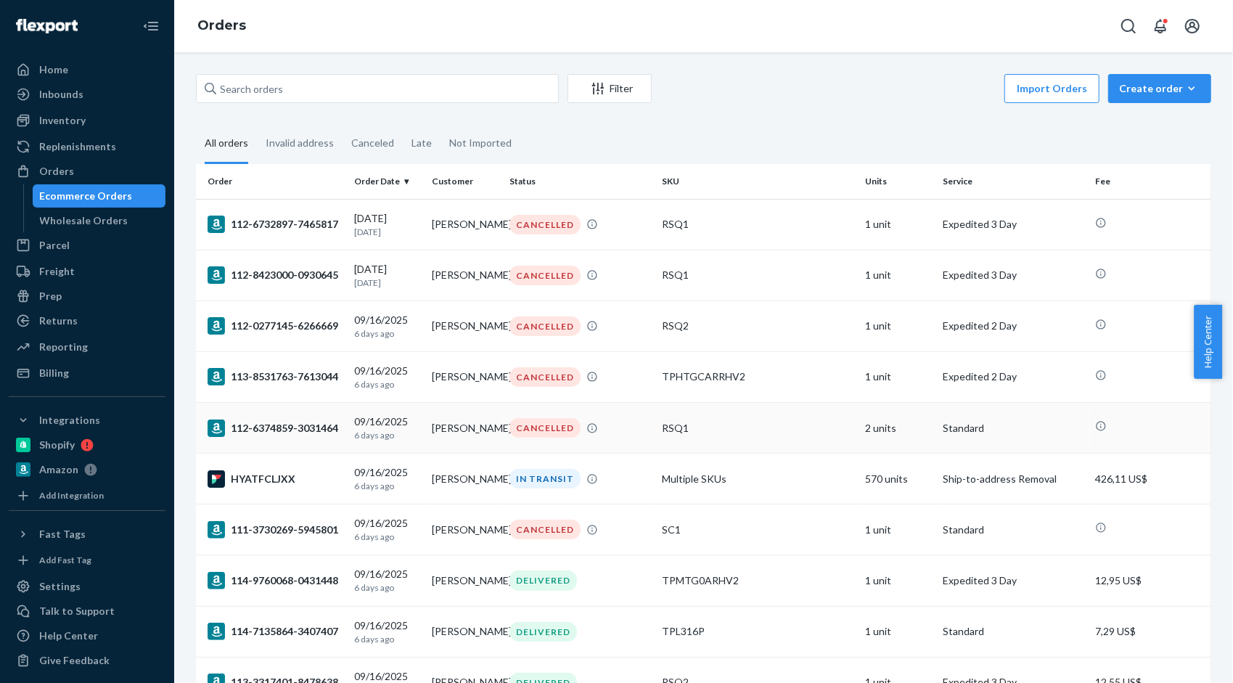
scroll to position [73, 0]
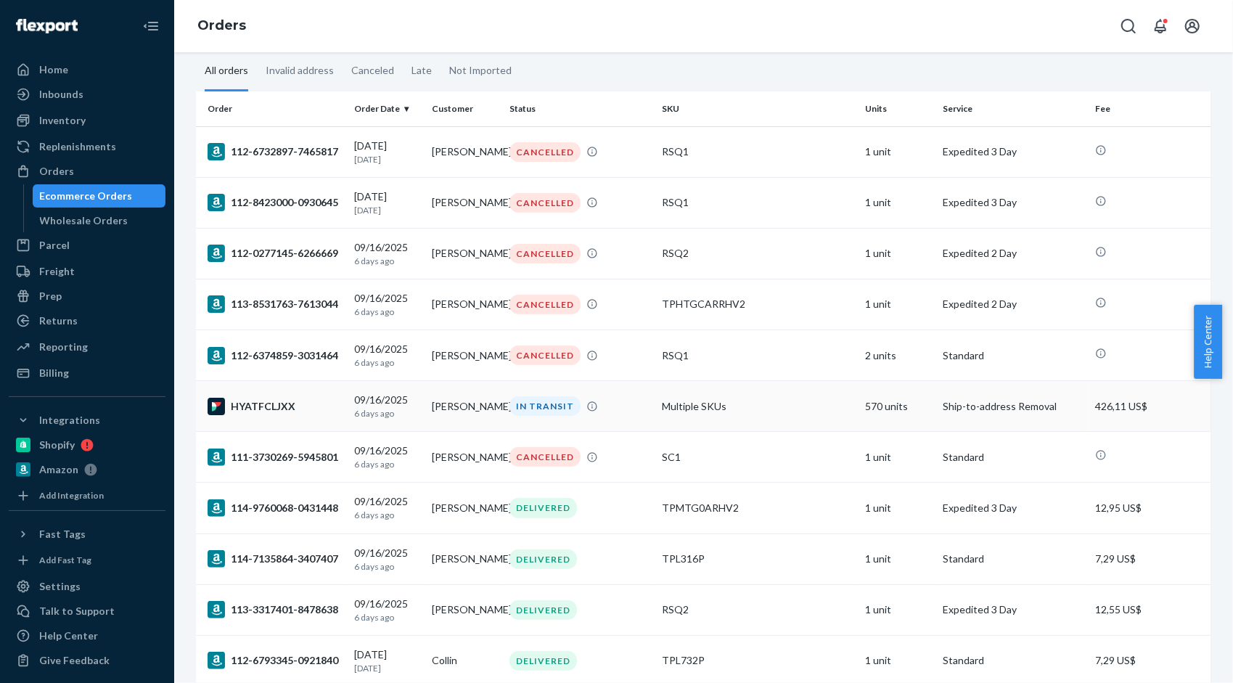
click at [774, 405] on td "Multiple SKUs" at bounding box center [757, 406] width 203 height 51
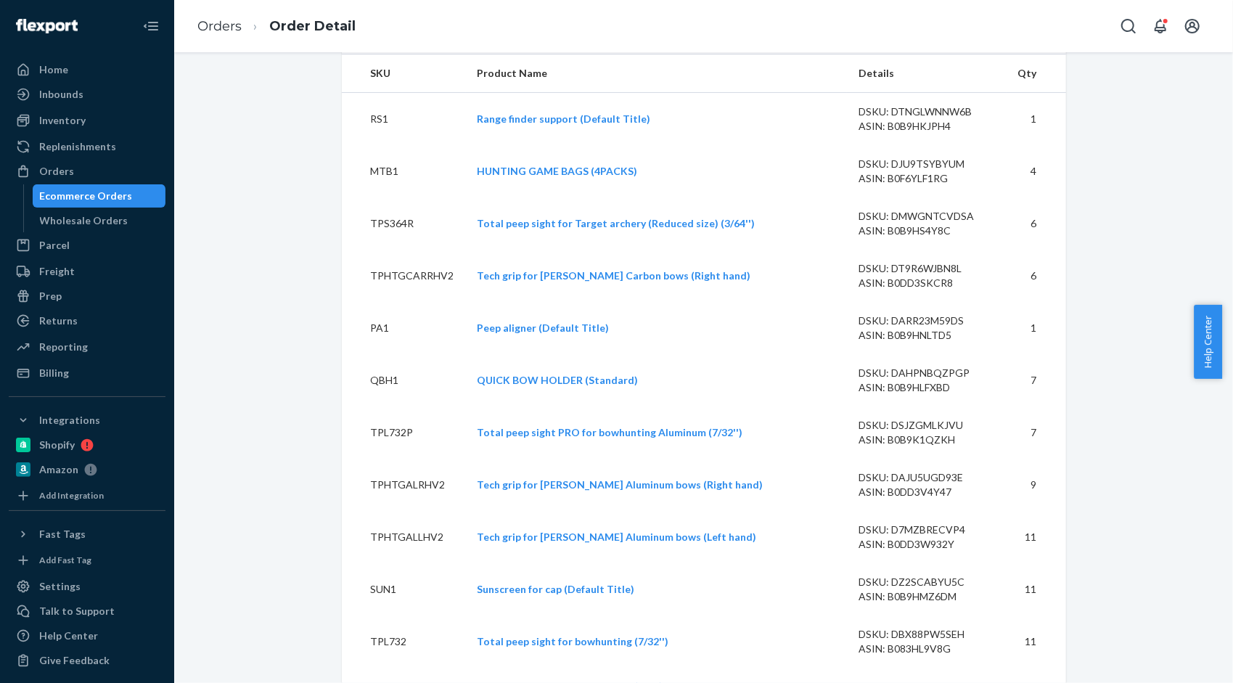
scroll to position [508, 0]
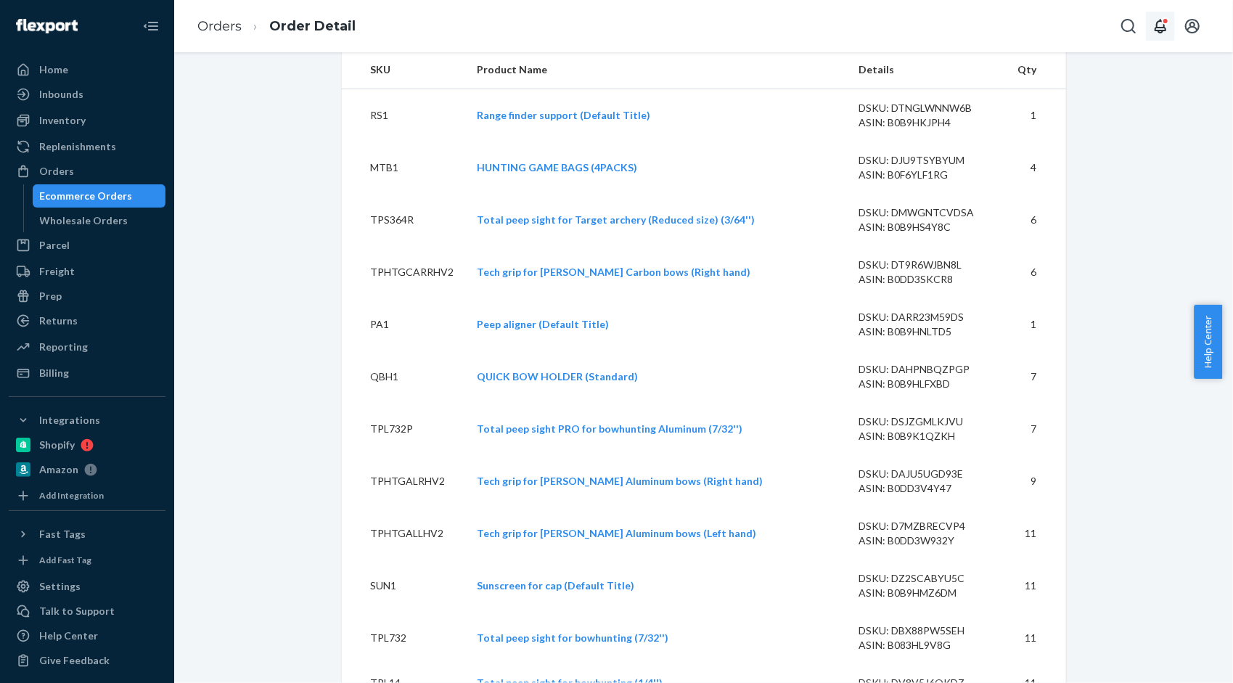
click at [1161, 28] on icon "Open notifications" at bounding box center [1161, 26] width 12 height 15
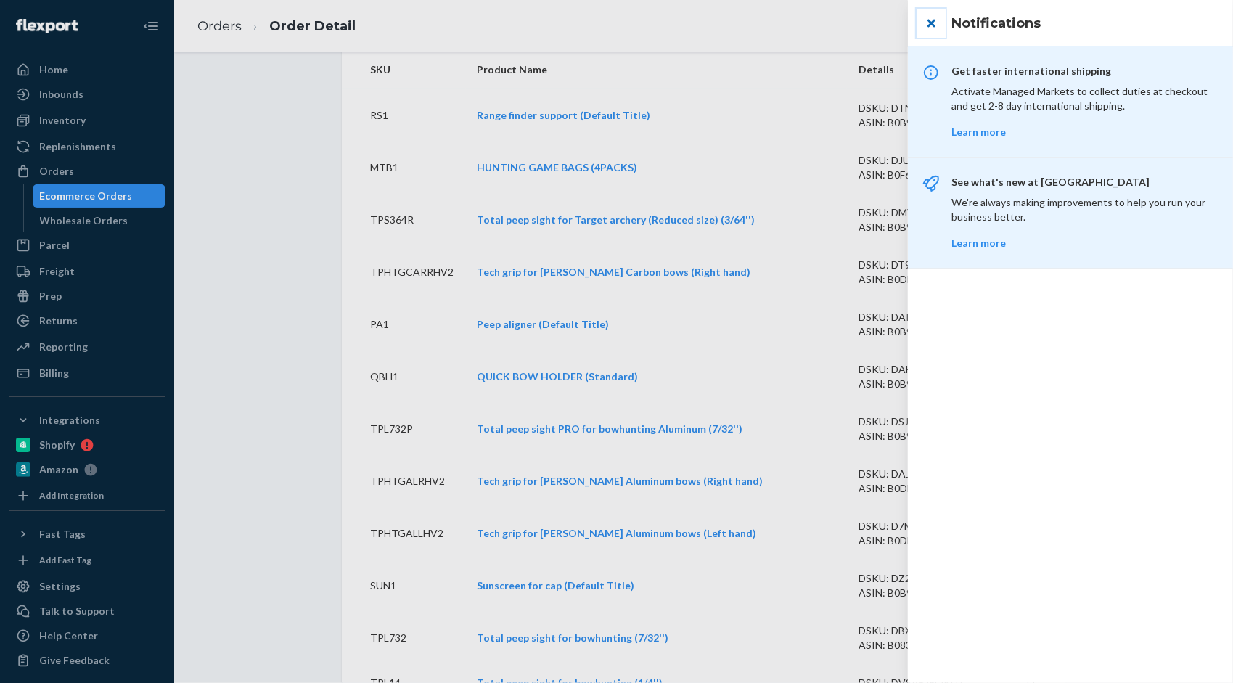
click at [926, 19] on button "close" at bounding box center [931, 23] width 29 height 29
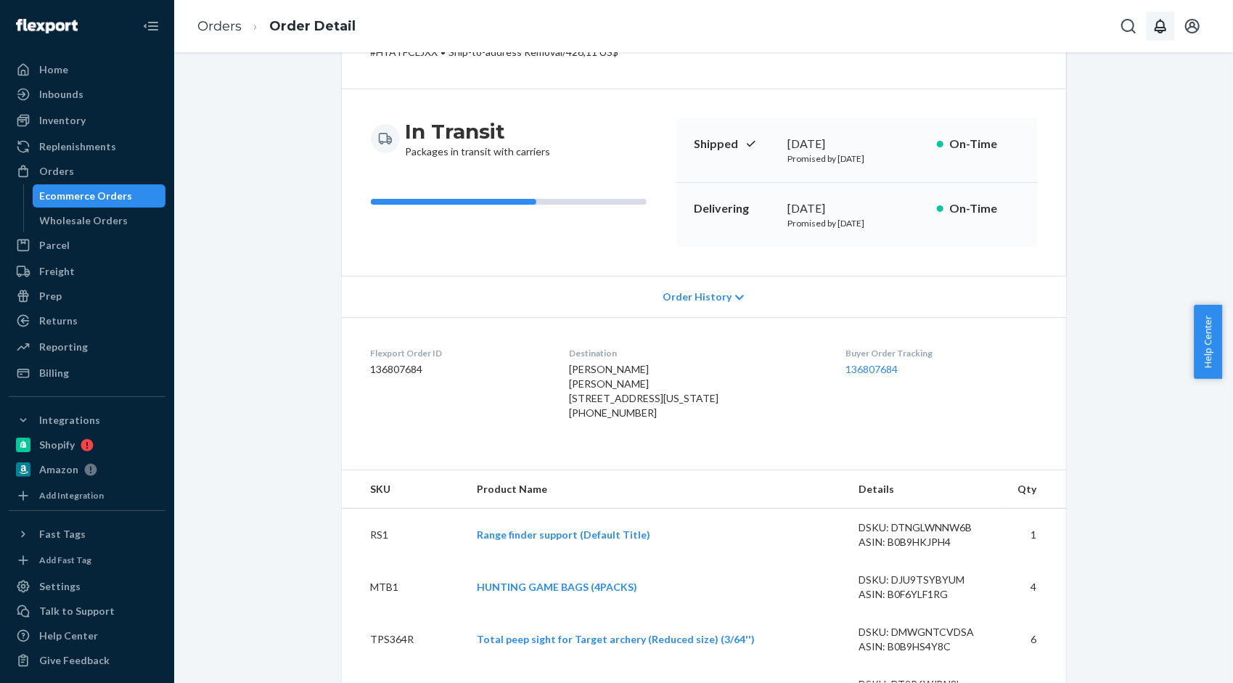
scroll to position [0, 0]
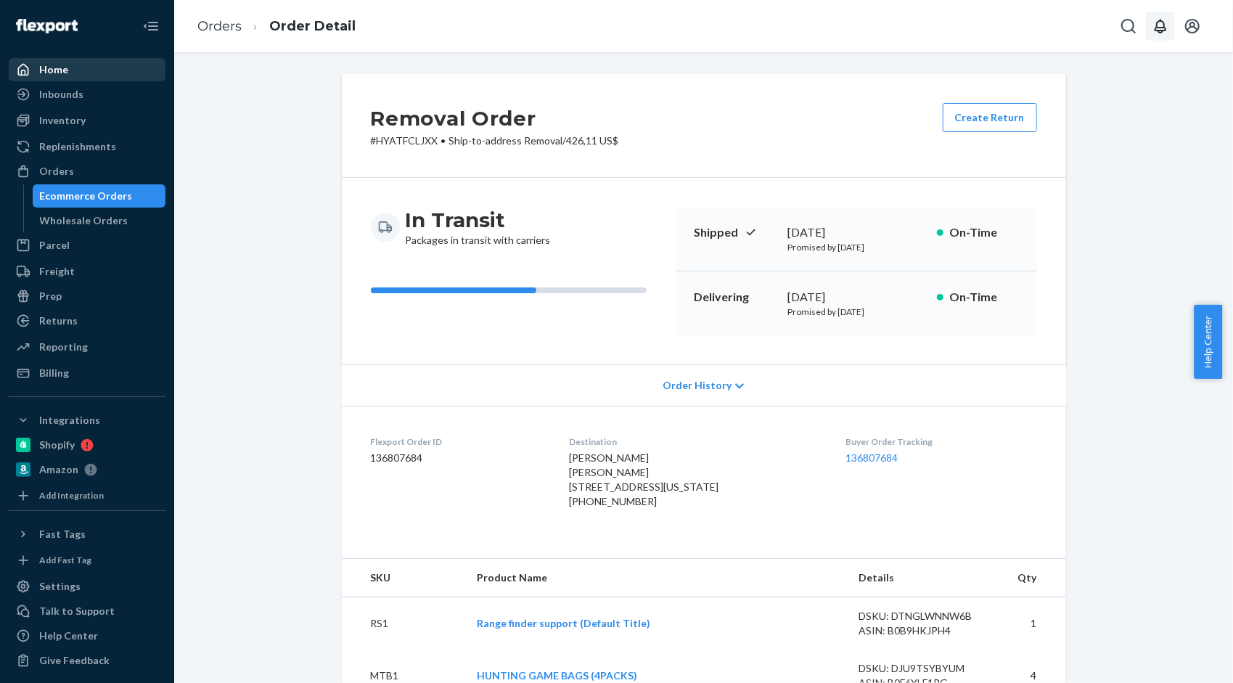
click at [85, 75] on div "Home" at bounding box center [87, 70] width 154 height 20
